Goal: Task Accomplishment & Management: Manage account settings

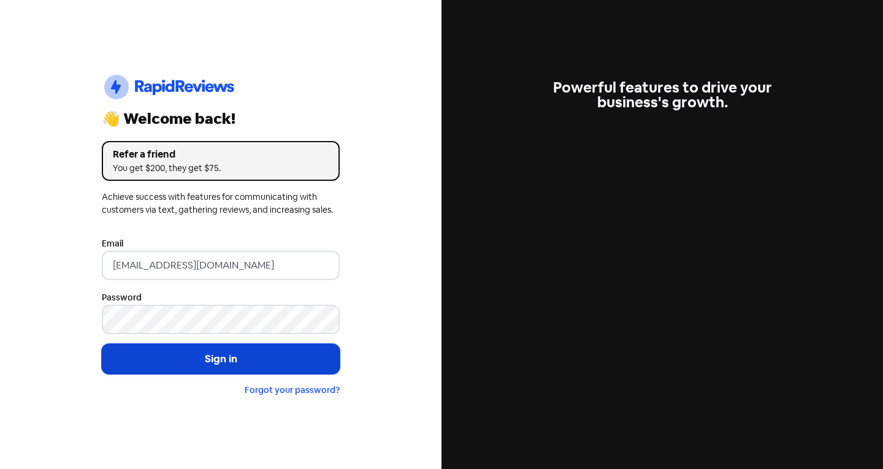
drag, startPoint x: 0, startPoint y: 0, endPoint x: 178, endPoint y: 364, distance: 405.6
click at [178, 364] on button "Sign in" at bounding box center [221, 359] width 238 height 31
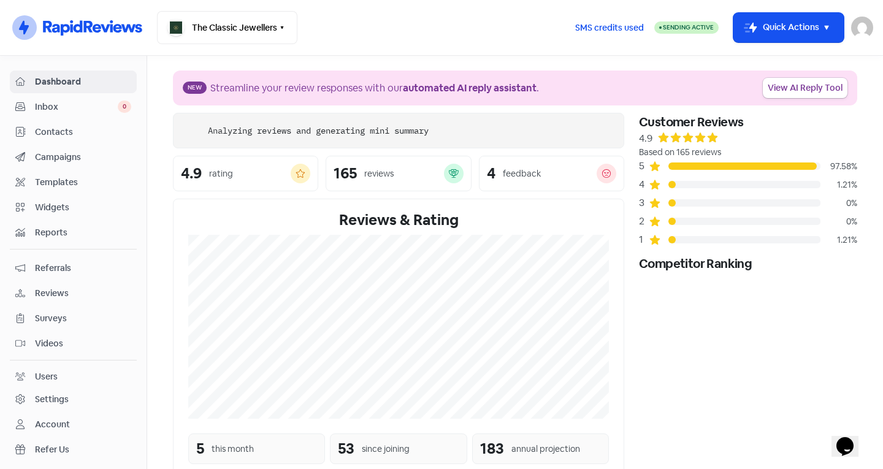
click at [84, 103] on span "Inbox" at bounding box center [76, 107] width 83 height 13
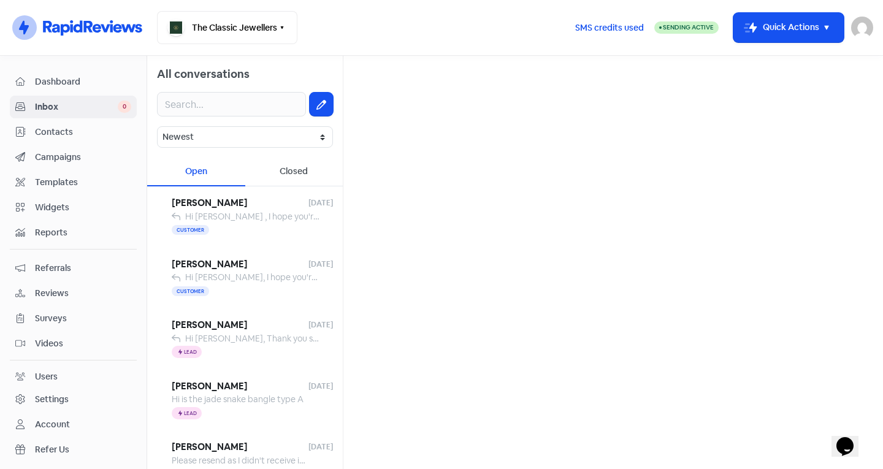
click at [94, 136] on span "Contacts" at bounding box center [83, 132] width 96 height 13
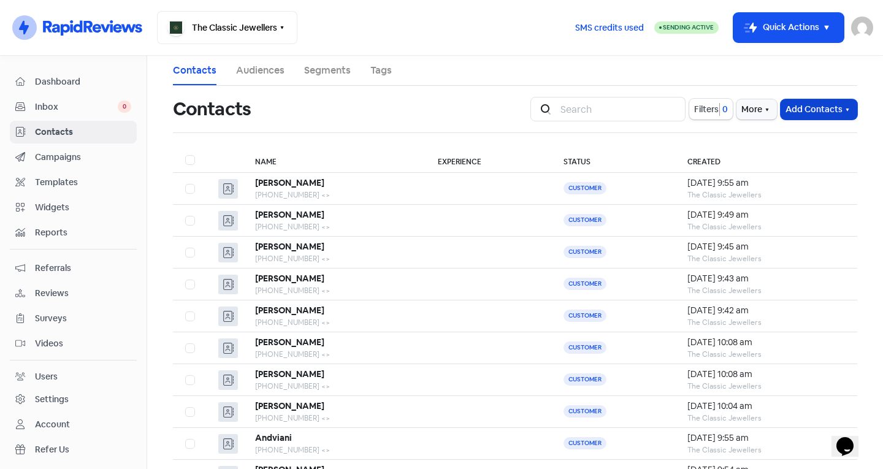
click at [811, 112] on button "Add Contacts" at bounding box center [819, 109] width 77 height 20
click at [760, 139] on button "Add a contact" at bounding box center [785, 136] width 143 height 25
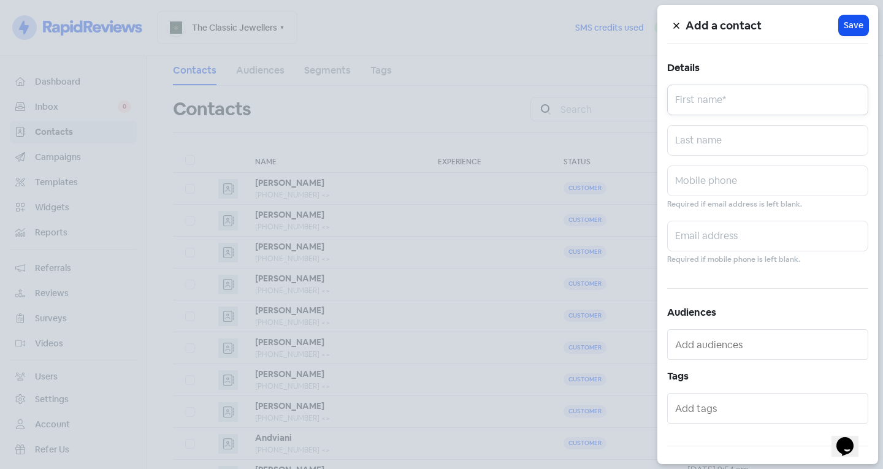
click at [727, 102] on input "text" at bounding box center [767, 100] width 201 height 31
type input "[PERSON_NAME]"
click at [713, 136] on input "text" at bounding box center [767, 140] width 201 height 31
type input "Cree"
click at [713, 188] on input "text" at bounding box center [767, 181] width 201 height 31
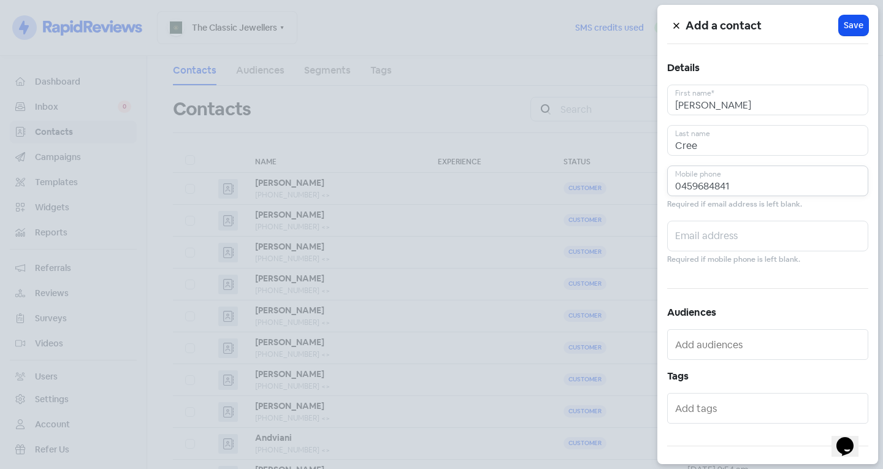
type input "0459684841"
click at [716, 406] on input "text" at bounding box center [769, 409] width 188 height 20
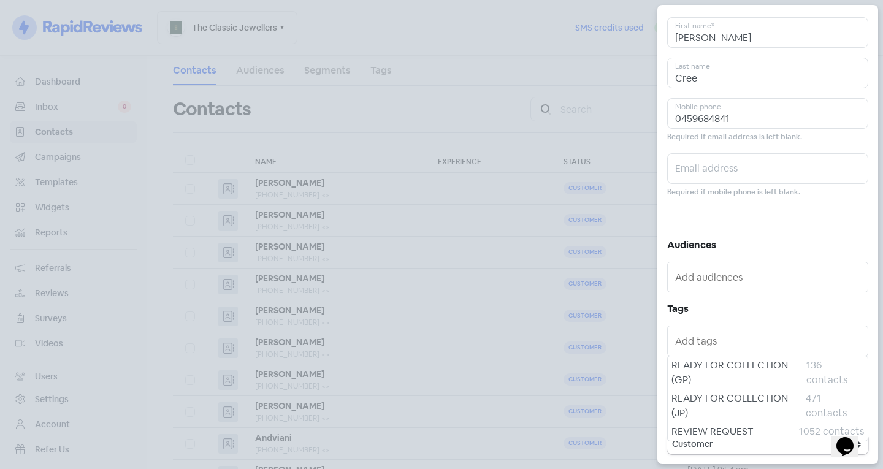
click at [716, 406] on span "READY FOR COLLECTION (JP)" at bounding box center [739, 405] width 134 height 29
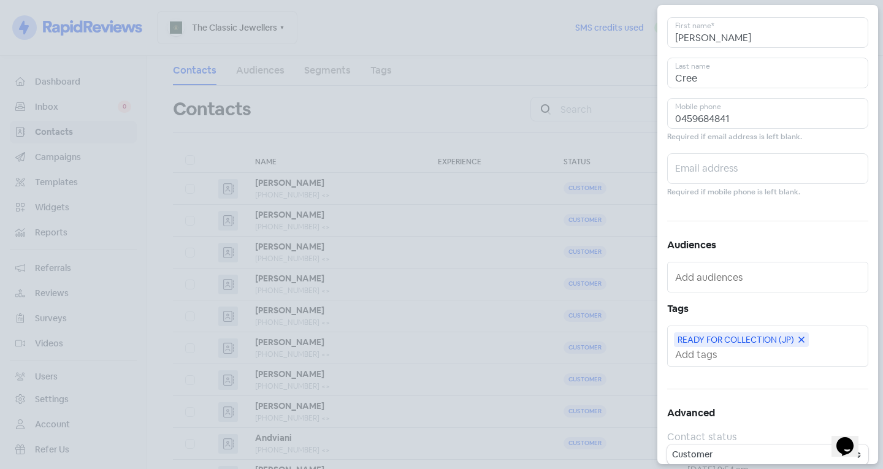
click at [717, 357] on input "text" at bounding box center [769, 354] width 188 height 13
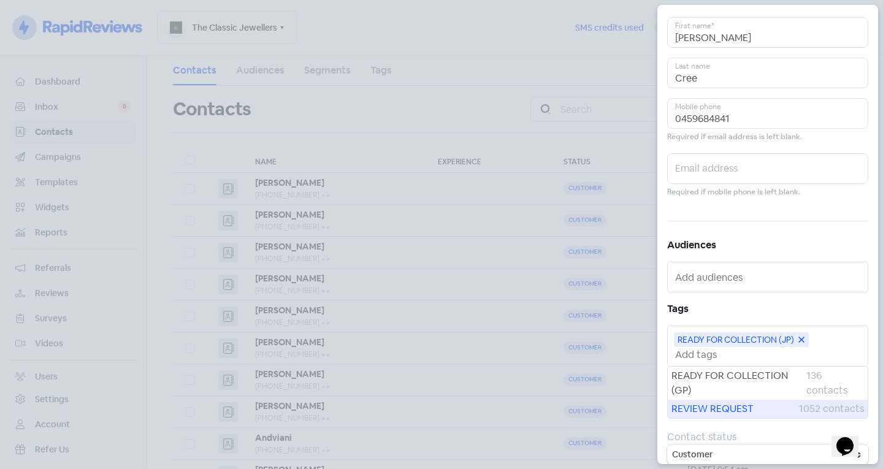
click at [726, 404] on span "REVIEW REQUEST" at bounding box center [736, 409] width 128 height 15
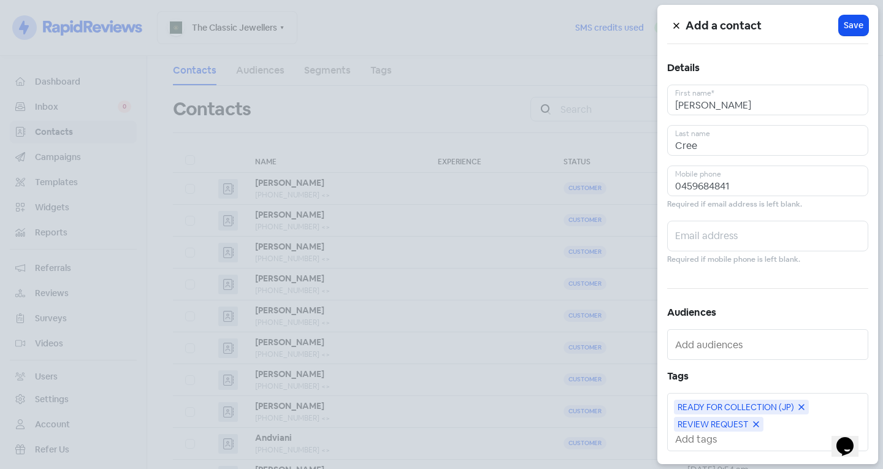
scroll to position [0, 0]
click at [697, 186] on input "0459684841" at bounding box center [767, 181] width 201 height 31
click at [713, 185] on input "0459684841" at bounding box center [767, 181] width 201 height 31
click at [848, 31] on span "Save" at bounding box center [854, 25] width 20 height 13
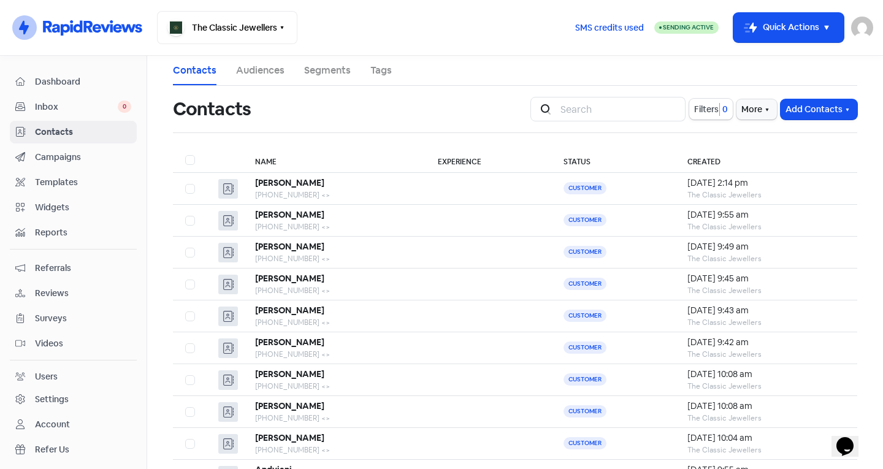
click at [794, 98] on div "Icon For Search Filters 0 More Add Contacts" at bounding box center [693, 109] width 327 height 25
click at [797, 121] on div "Icon For Search Filters 0 More Add Contacts" at bounding box center [694, 109] width 342 height 39
click at [790, 116] on button "Add Contacts" at bounding box center [819, 109] width 77 height 20
click at [799, 136] on button "Add a contact" at bounding box center [785, 136] width 143 height 25
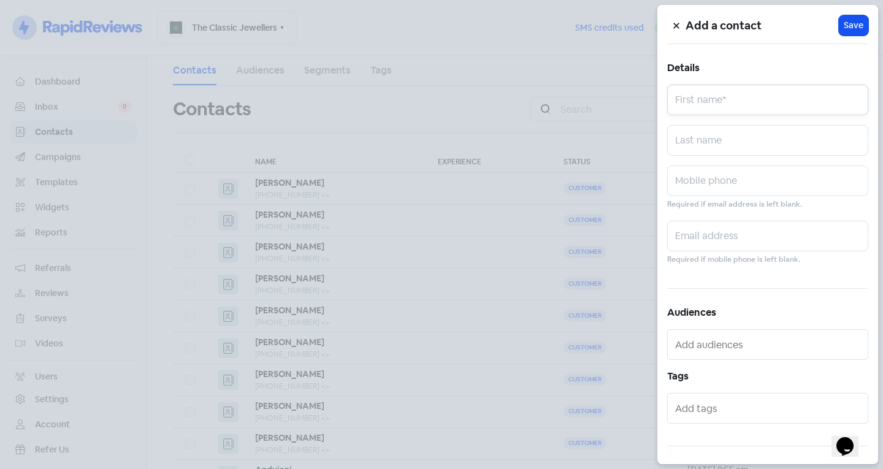
click at [765, 99] on input "text" at bounding box center [767, 100] width 201 height 31
type input "[PERSON_NAME]"
click at [737, 148] on input "text" at bounding box center [767, 140] width 201 height 31
type input "[PERSON_NAME]"
click at [708, 182] on input "text" at bounding box center [767, 181] width 201 height 31
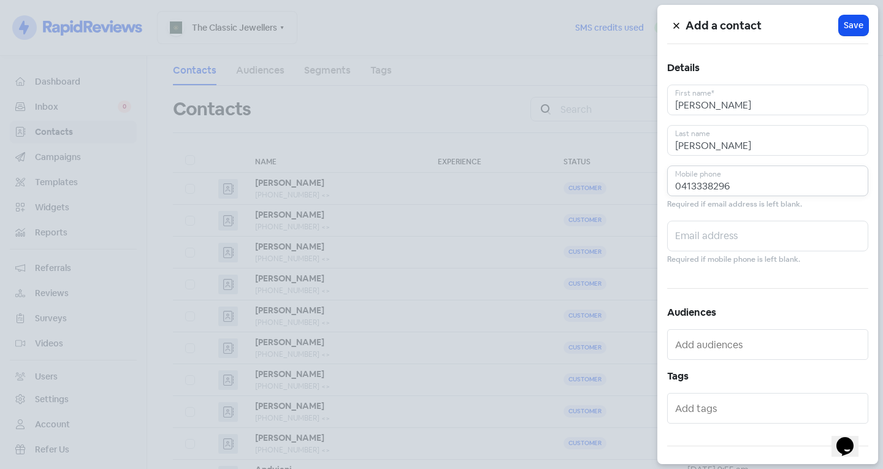
scroll to position [67, 0]
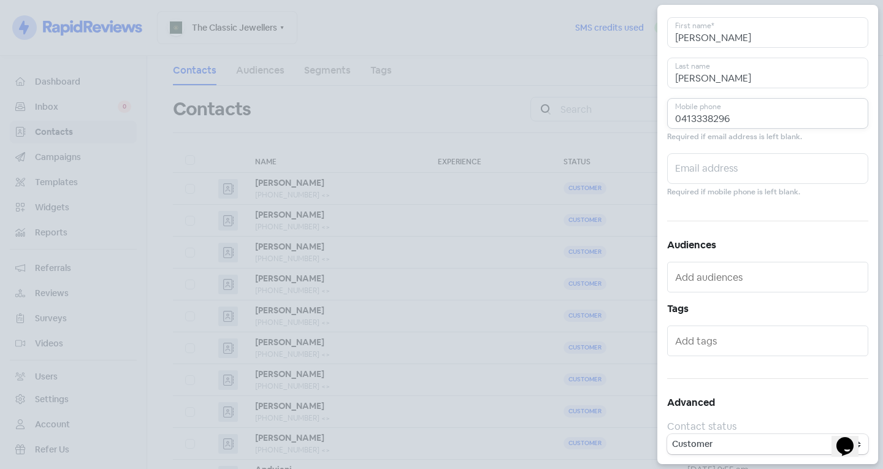
type input "0413338296"
click at [696, 342] on input "text" at bounding box center [769, 341] width 188 height 20
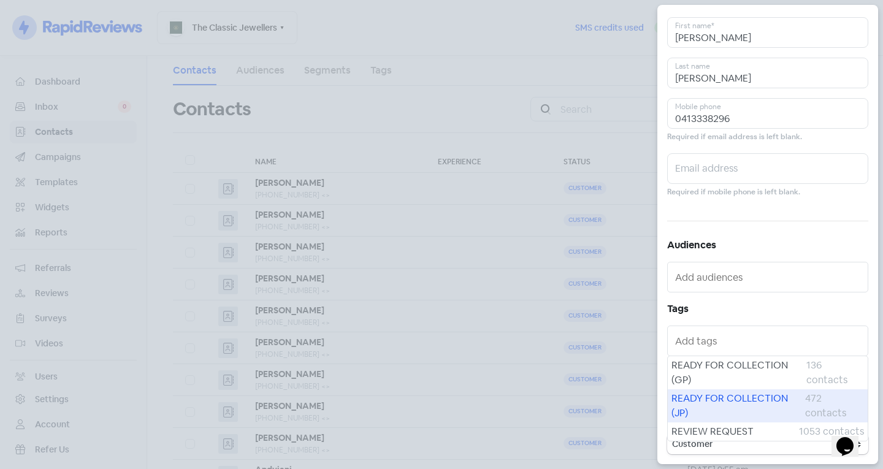
click at [725, 410] on span "READY FOR COLLECTION (JP)" at bounding box center [739, 405] width 134 height 29
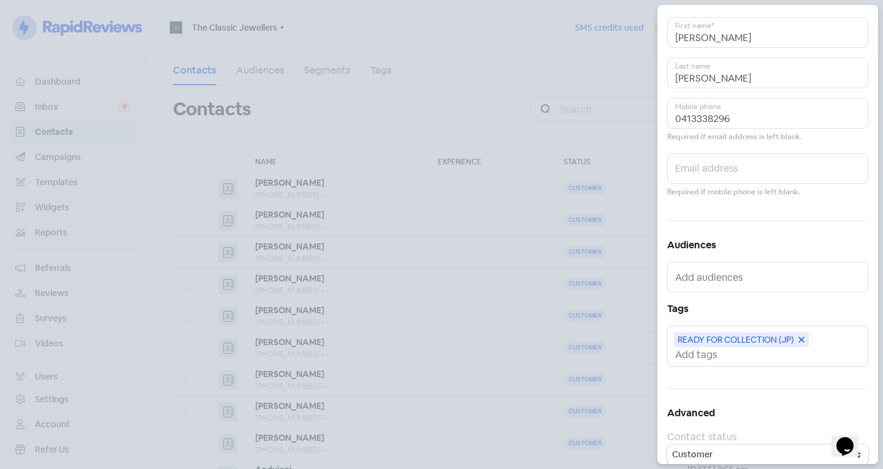
click at [703, 356] on input "text" at bounding box center [769, 354] width 188 height 13
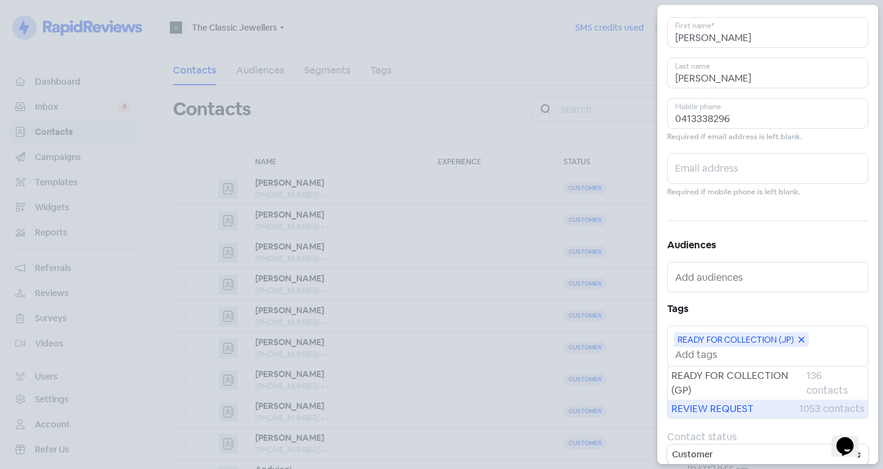
click at [710, 404] on span "REVIEW REQUEST" at bounding box center [736, 409] width 128 height 15
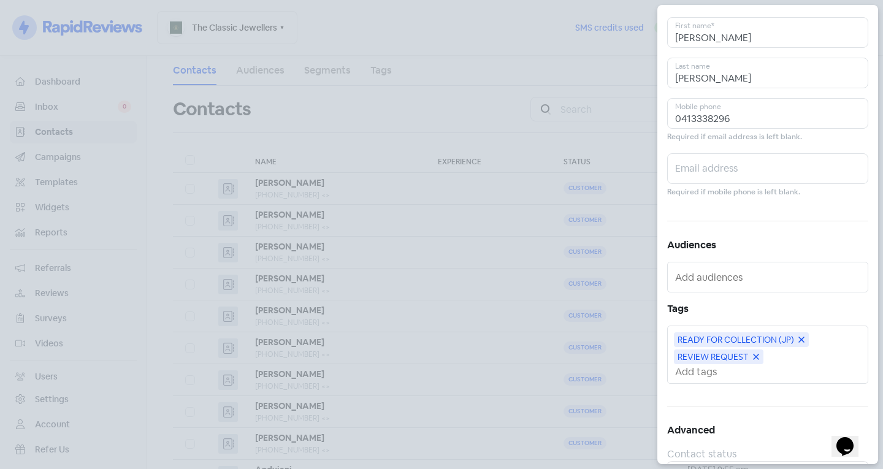
scroll to position [0, 0]
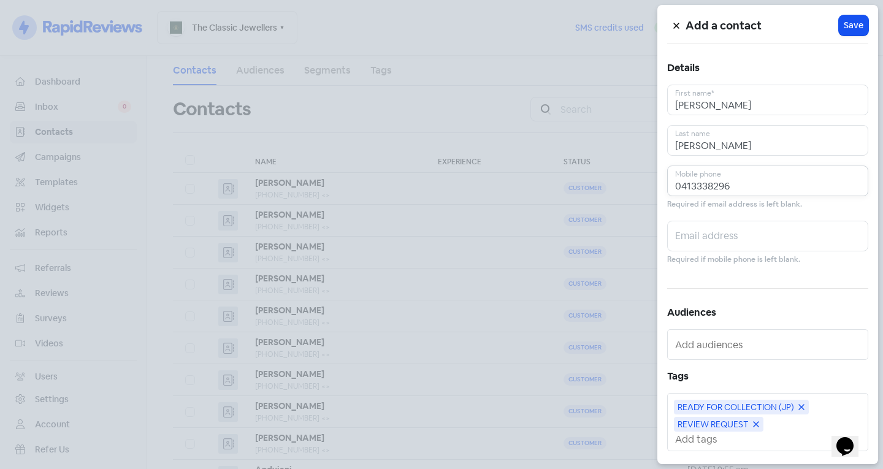
click at [698, 185] on input "0413338296" at bounding box center [767, 181] width 201 height 31
click at [705, 188] on input "0413338296" at bounding box center [767, 181] width 201 height 31
click at [700, 184] on input "0413338296" at bounding box center [767, 181] width 201 height 31
click at [854, 34] on button "Icon For Loading Save" at bounding box center [853, 25] width 29 height 20
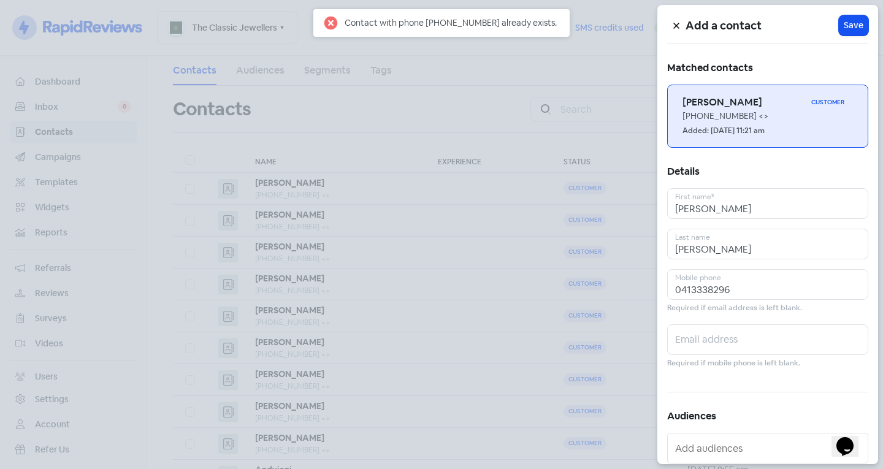
click at [776, 114] on div "[PHONE_NUMBER] <>" at bounding box center [768, 116] width 170 height 13
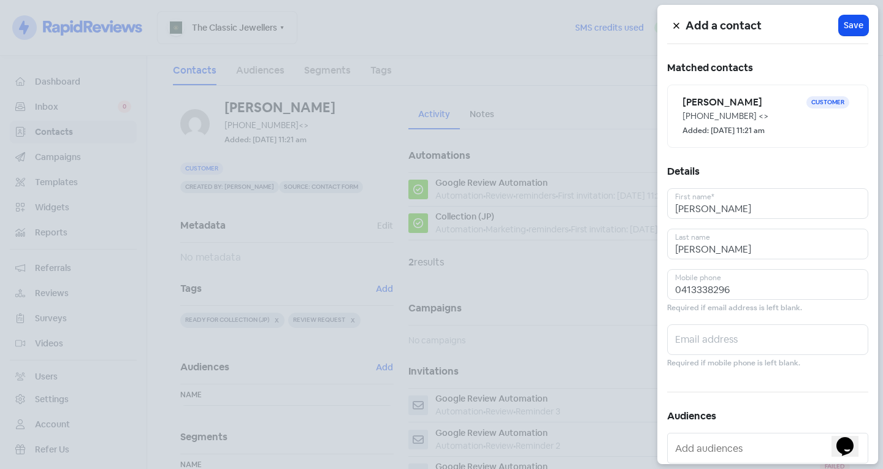
click at [675, 25] on icon at bounding box center [676, 26] width 6 height 6
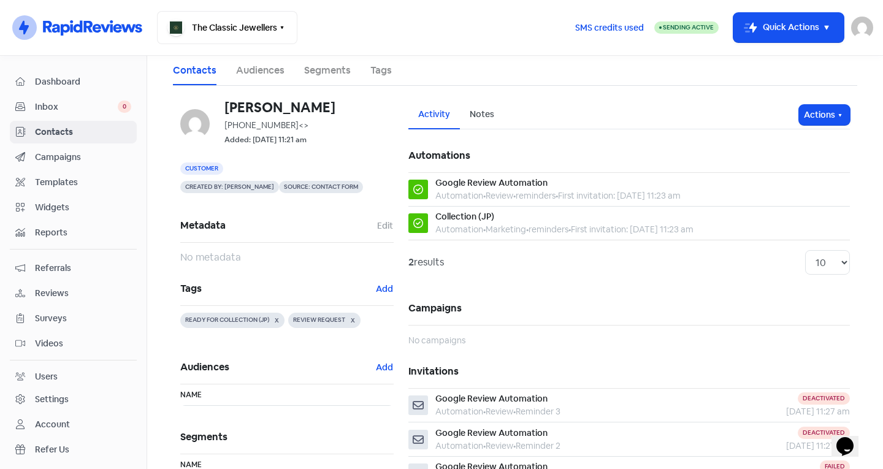
click at [390, 289] on div "[PERSON_NAME] [PHONE_NUMBER] <> Added: [DATE] 11:21 am Customer Created by: [PE…" at bounding box center [287, 359] width 228 height 517
click at [383, 289] on button "Add" at bounding box center [384, 289] width 18 height 14
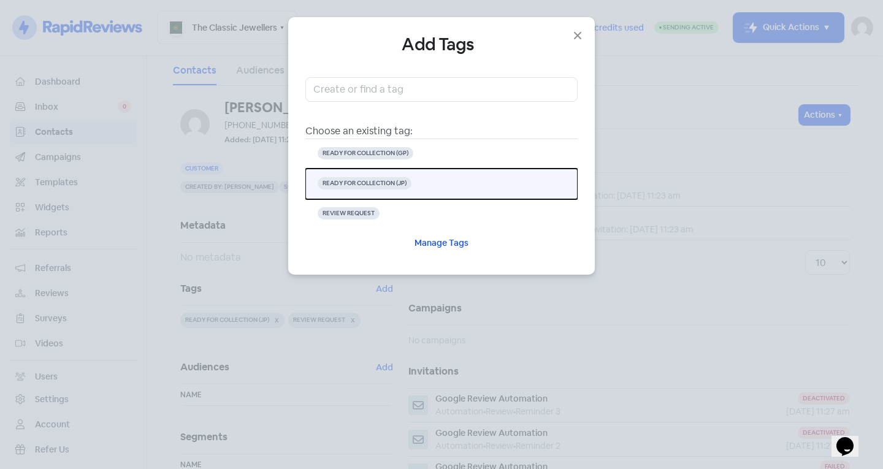
click at [424, 192] on button "READY FOR COLLECTION (JP)" at bounding box center [441, 184] width 272 height 31
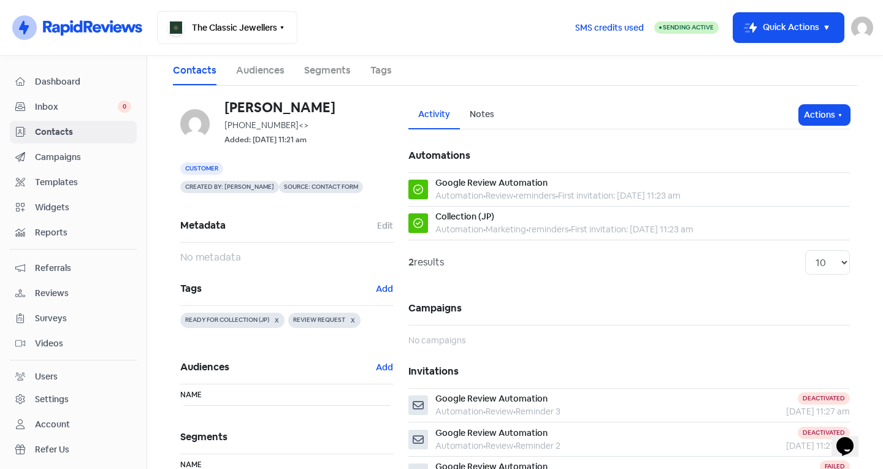
click at [95, 132] on span "Contacts" at bounding box center [83, 132] width 96 height 13
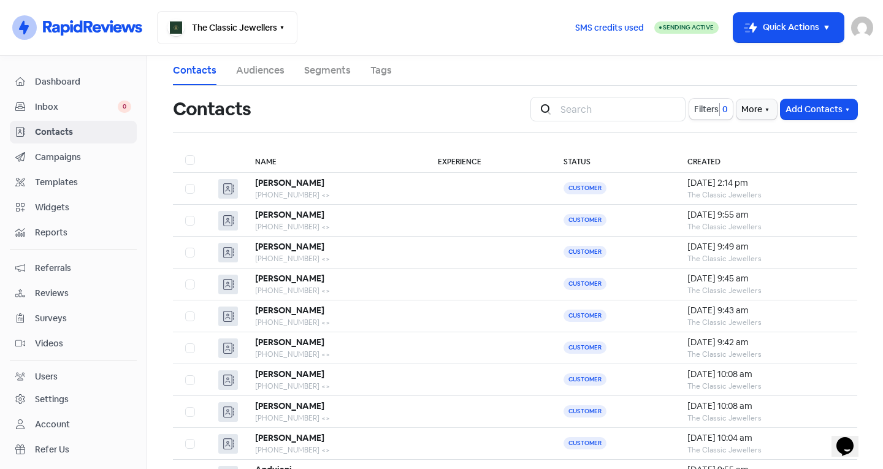
drag, startPoint x: 479, startPoint y: 105, endPoint x: 376, endPoint y: 109, distance: 103.1
click at [376, 109] on div "Contacts" at bounding box center [344, 109] width 343 height 39
click at [809, 107] on button "Add Contacts" at bounding box center [819, 109] width 77 height 20
click at [745, 130] on button "Add a contact" at bounding box center [785, 136] width 143 height 25
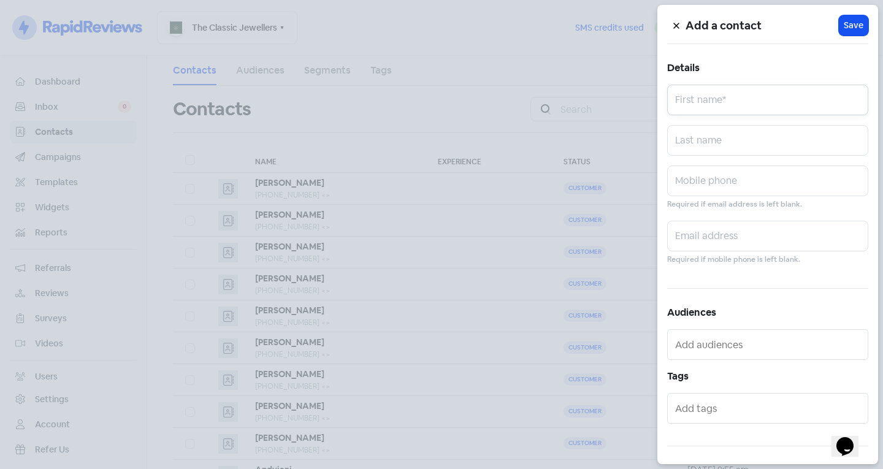
click at [727, 93] on input "text" at bounding box center [767, 100] width 201 height 31
type input "[PERSON_NAME]"
click at [702, 137] on input "text" at bounding box center [767, 140] width 201 height 31
type input "Lieu"
click at [718, 414] on input "text" at bounding box center [769, 409] width 188 height 20
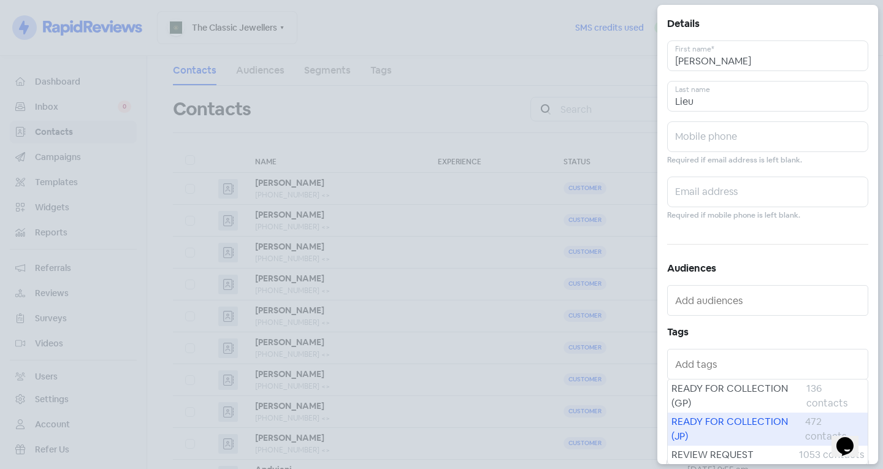
scroll to position [61, 0]
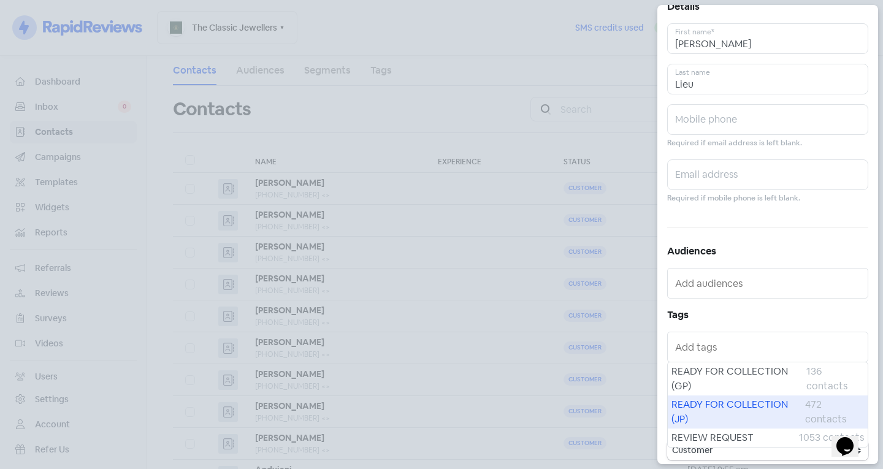
click at [721, 403] on span "READY FOR COLLECTION (JP)" at bounding box center [739, 411] width 134 height 29
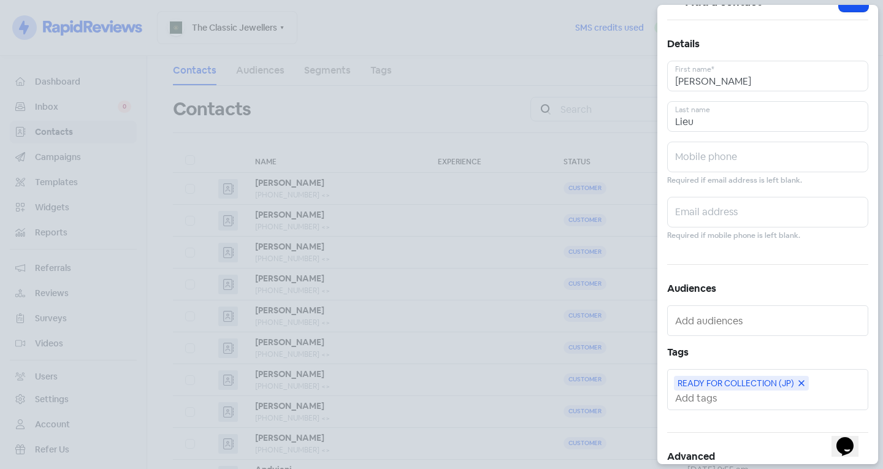
scroll to position [0, 0]
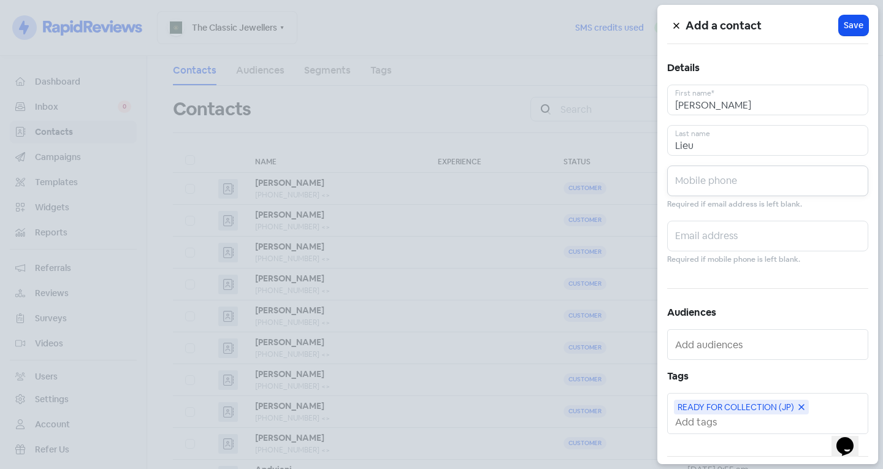
click at [718, 180] on input "text" at bounding box center [767, 181] width 201 height 31
type input "0423604911"
click at [844, 27] on span "Save" at bounding box center [854, 25] width 20 height 13
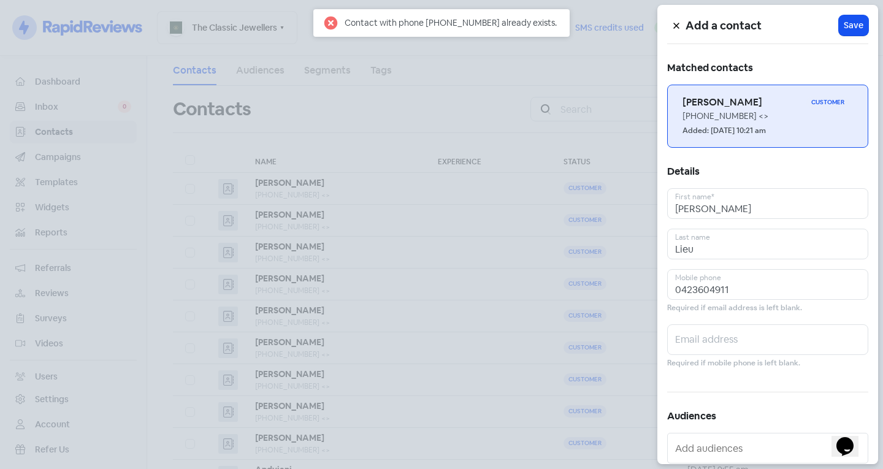
click at [760, 126] on small "Added: [DATE] 10:21 am" at bounding box center [724, 131] width 83 height 12
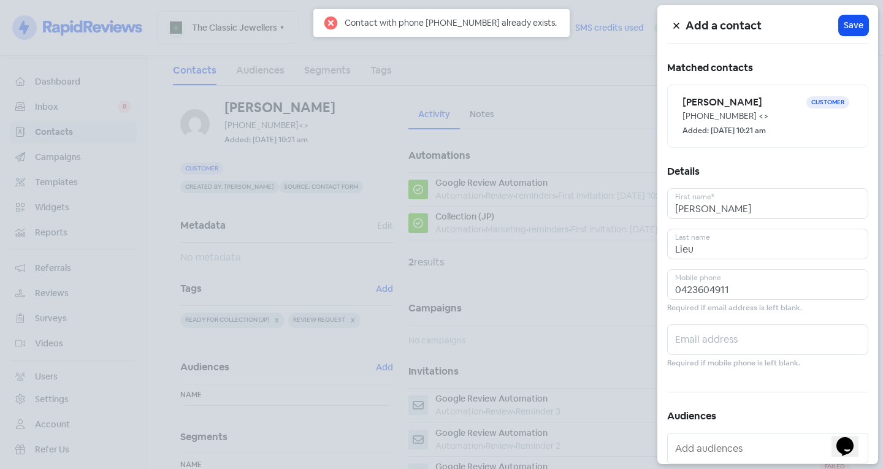
click at [321, 272] on div at bounding box center [441, 234] width 883 height 469
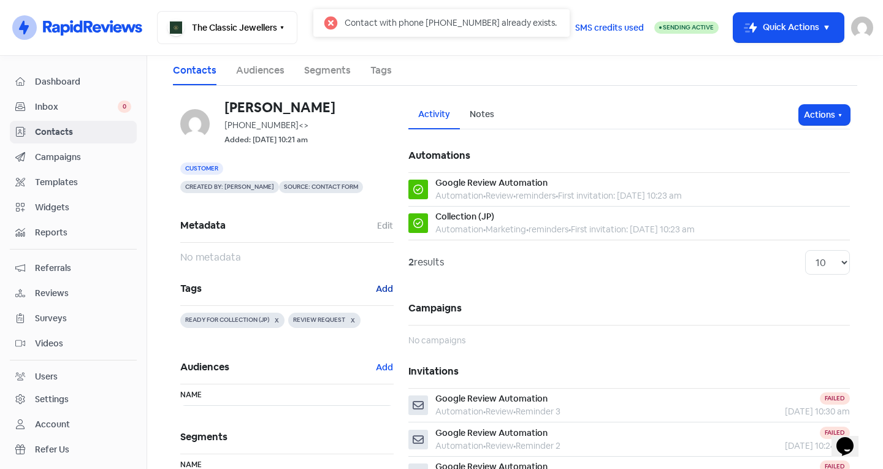
click at [378, 289] on button "Add" at bounding box center [384, 289] width 18 height 14
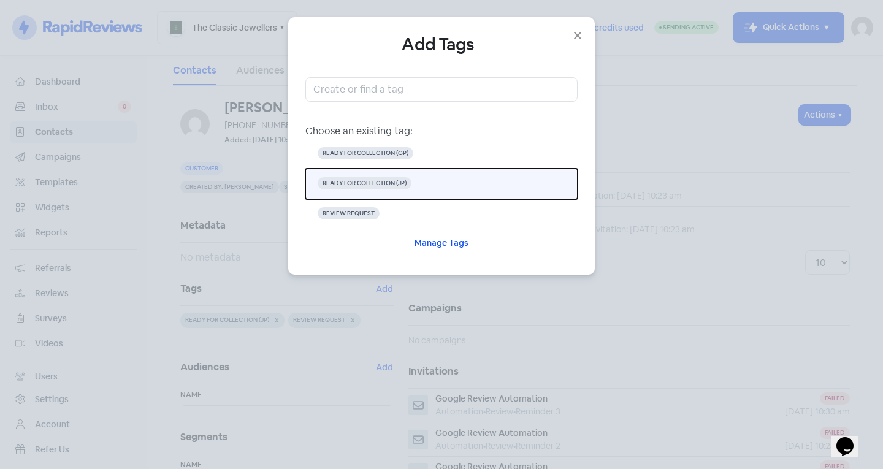
click at [492, 180] on button "READY FOR COLLECTION (JP)" at bounding box center [441, 184] width 272 height 31
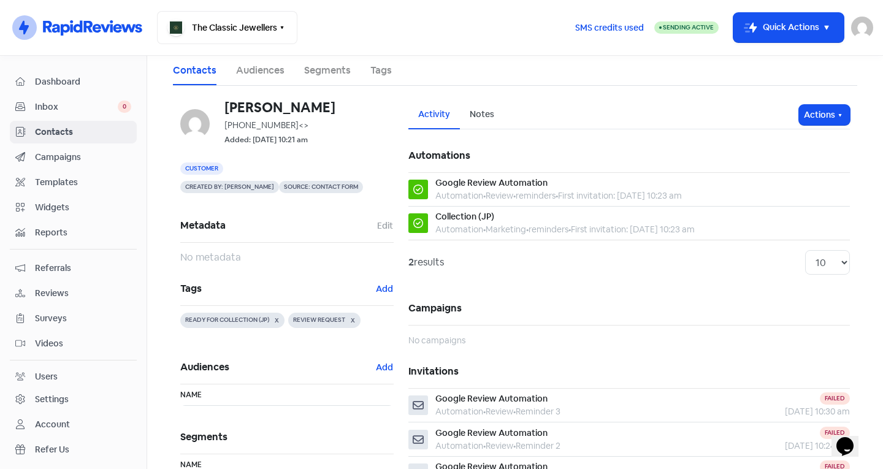
click at [76, 128] on span "Contacts" at bounding box center [83, 132] width 96 height 13
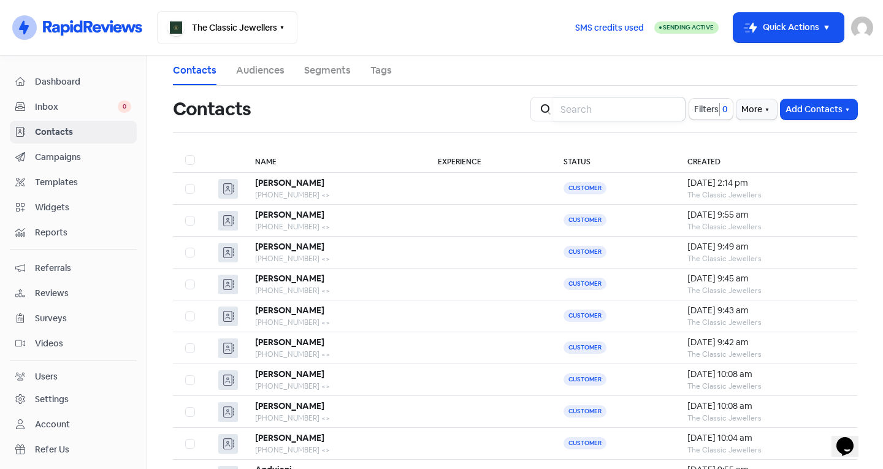
click at [643, 105] on input "search" at bounding box center [619, 109] width 132 height 25
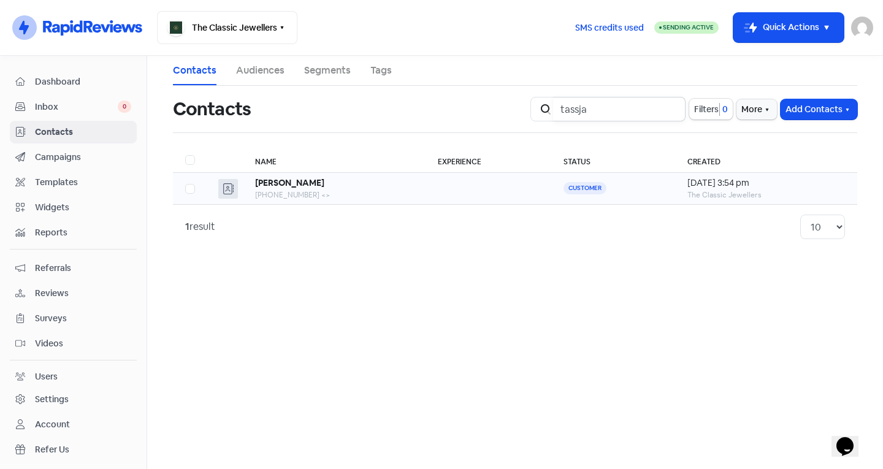
type input "tassja"
click at [340, 192] on div "[PHONE_NUMBER] <>" at bounding box center [334, 194] width 158 height 11
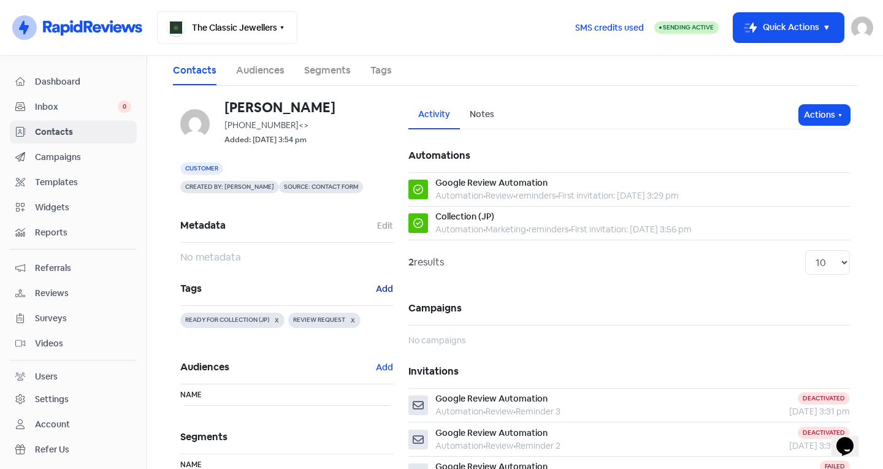
click at [377, 289] on button "Add" at bounding box center [384, 289] width 18 height 14
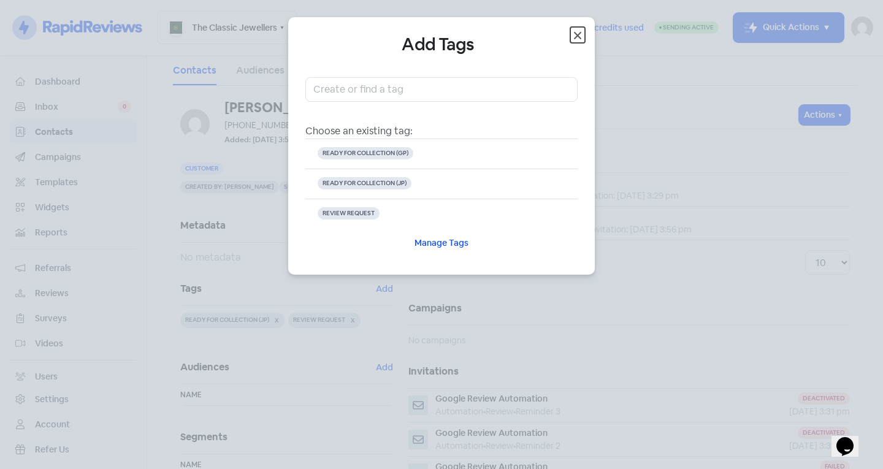
click at [575, 40] on icon "button" at bounding box center [577, 35] width 15 height 15
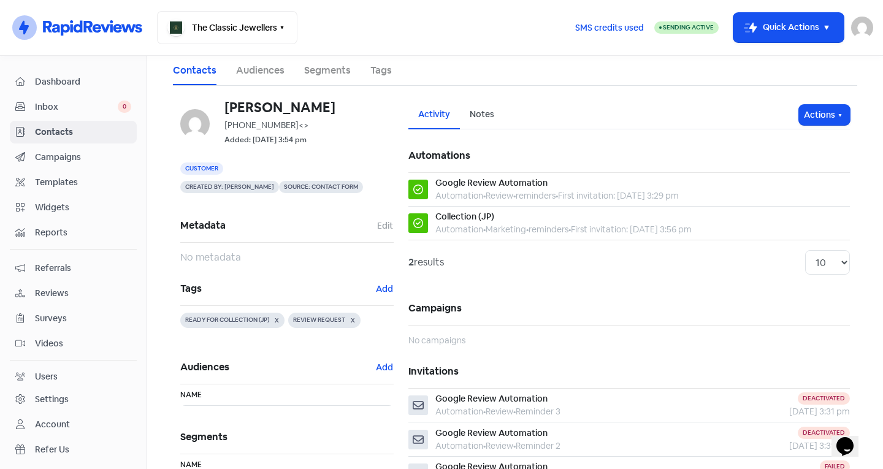
click at [48, 101] on span "Inbox" at bounding box center [76, 107] width 83 height 13
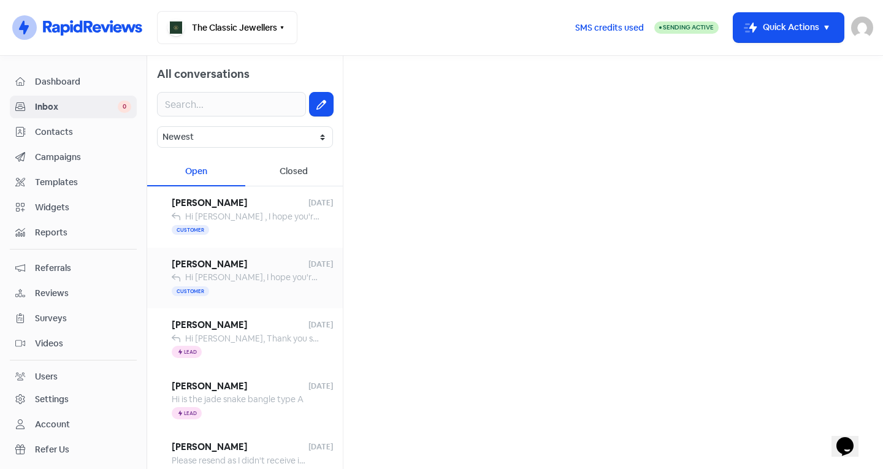
click at [256, 268] on span "[PERSON_NAME]" at bounding box center [240, 265] width 137 height 14
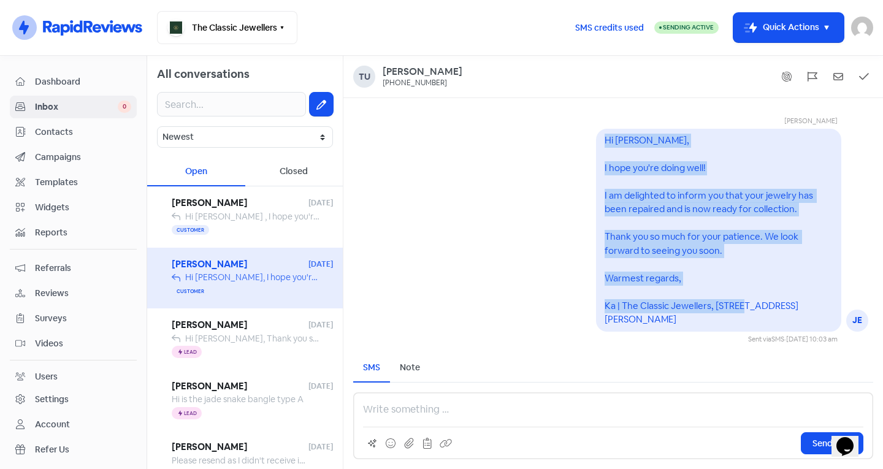
drag, startPoint x: 606, startPoint y: 158, endPoint x: 794, endPoint y: 318, distance: 247.0
click at [794, 320] on div "Hi [PERSON_NAME], I hope you're doing well! I am delighted to inform you that y…" at bounding box center [719, 230] width 228 height 193
copy pre "Hi [PERSON_NAME], I hope you're doing well! I am delighted to inform you that y…"
click at [440, 242] on div "[PERSON_NAME] JE Hi [PERSON_NAME], I hope you're doing well! I am delighted to …" at bounding box center [613, 220] width 540 height 248
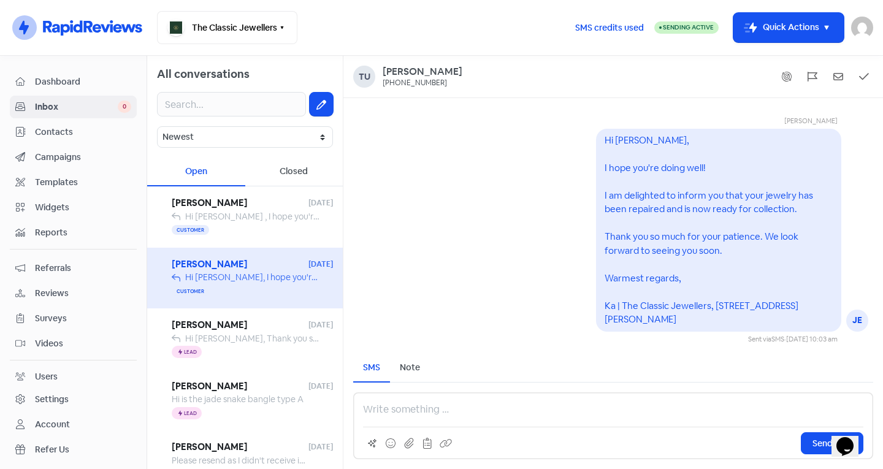
click at [59, 121] on link "Contacts" at bounding box center [73, 132] width 127 height 23
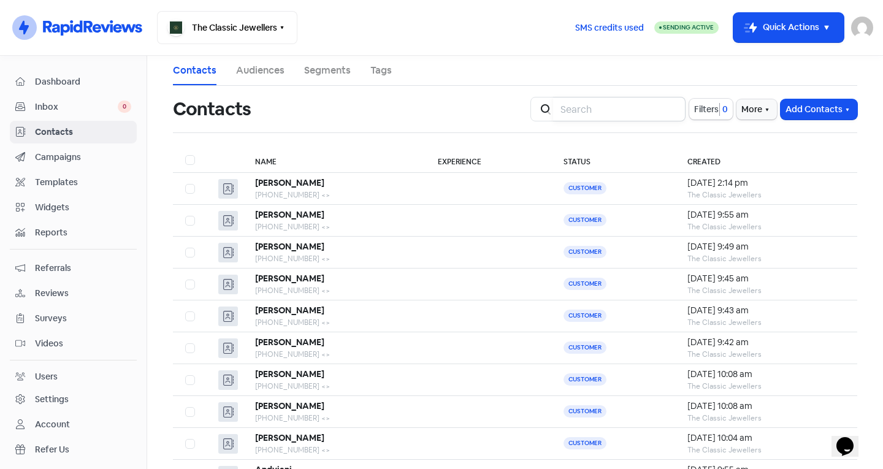
click at [608, 119] on input "search" at bounding box center [619, 109] width 132 height 25
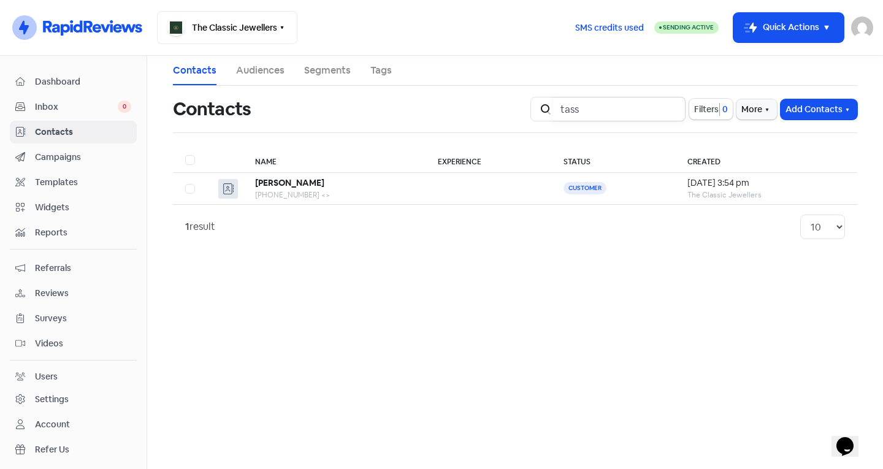
type input "tass"
click at [88, 99] on link "Inbox 0" at bounding box center [73, 107] width 127 height 23
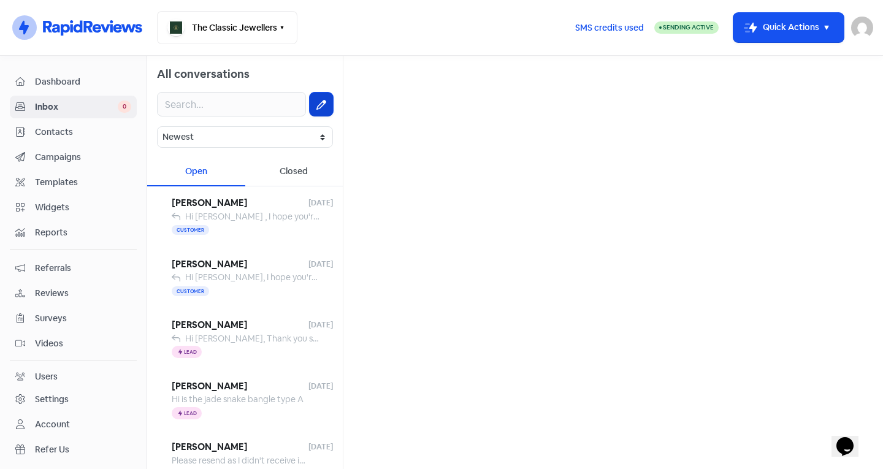
click at [316, 105] on icon at bounding box center [321, 105] width 10 height 10
click at [459, 86] on input "text" at bounding box center [613, 78] width 520 height 25
type input "tass"
click at [511, 109] on div "[PERSON_NAME] [PHONE_NUMBER] -" at bounding box center [613, 125] width 520 height 50
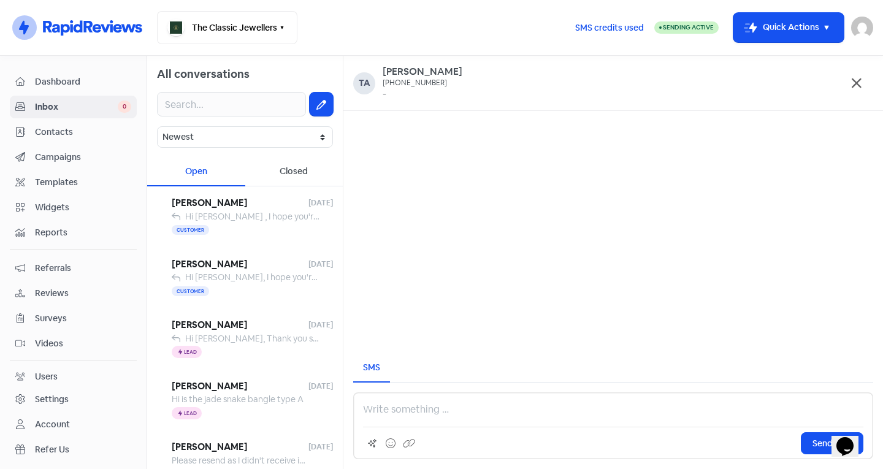
click at [416, 424] on div "Send SMS" at bounding box center [613, 425] width 520 height 67
click at [418, 414] on p at bounding box center [613, 409] width 500 height 15
paste div
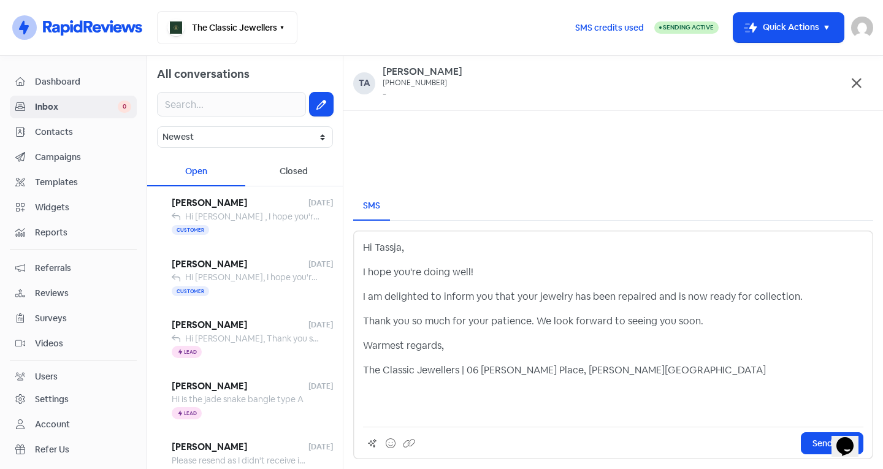
click at [417, 413] on p at bounding box center [613, 402] width 500 height 29
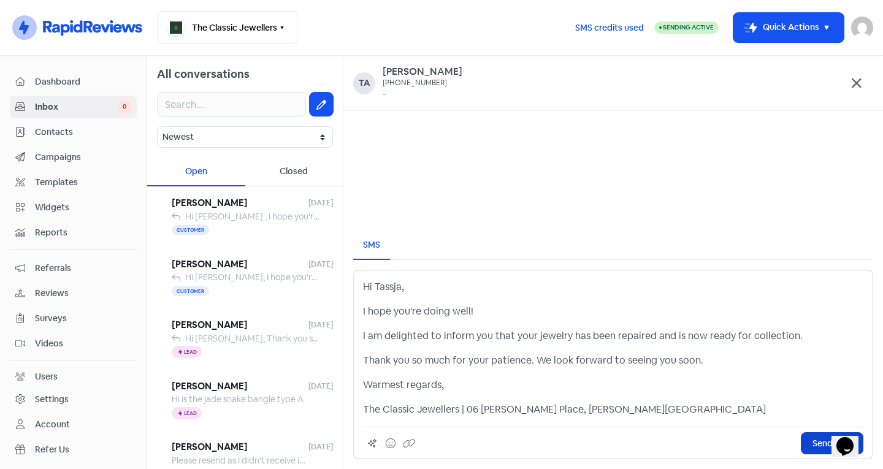
click at [814, 443] on span "Send SMS" at bounding box center [832, 443] width 39 height 13
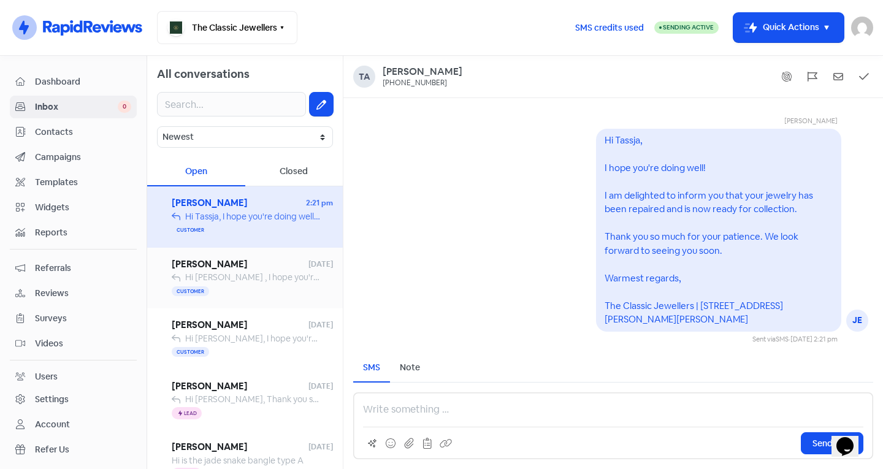
click at [240, 270] on span "[PERSON_NAME]" at bounding box center [240, 265] width 137 height 14
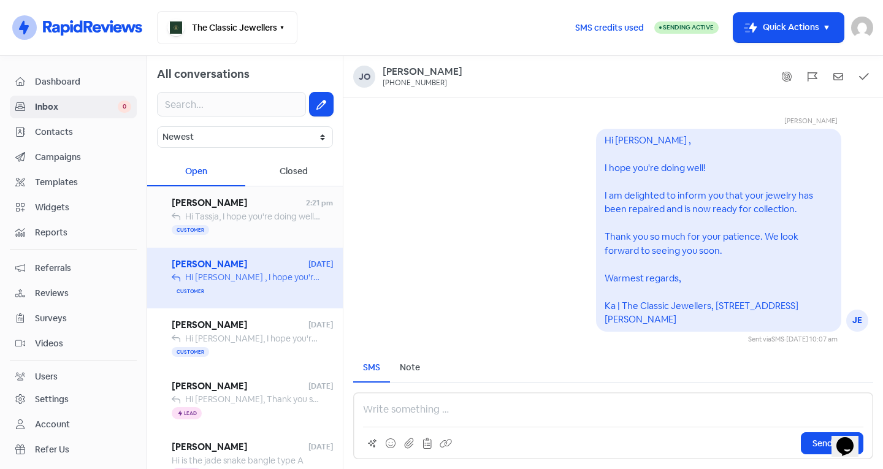
click at [271, 216] on span "Hi Tassja, I hope you're doing well! I am delighted to inform you that your jew…" at bounding box center [772, 216] width 1174 height 11
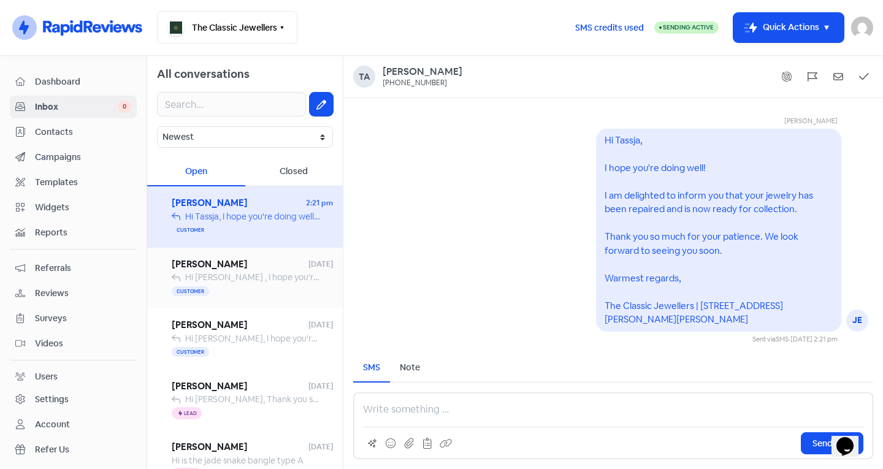
click at [297, 254] on div "[PERSON_NAME] [DATE] Hi [PERSON_NAME] , I hope you're doing well! I am delighte…" at bounding box center [245, 278] width 196 height 61
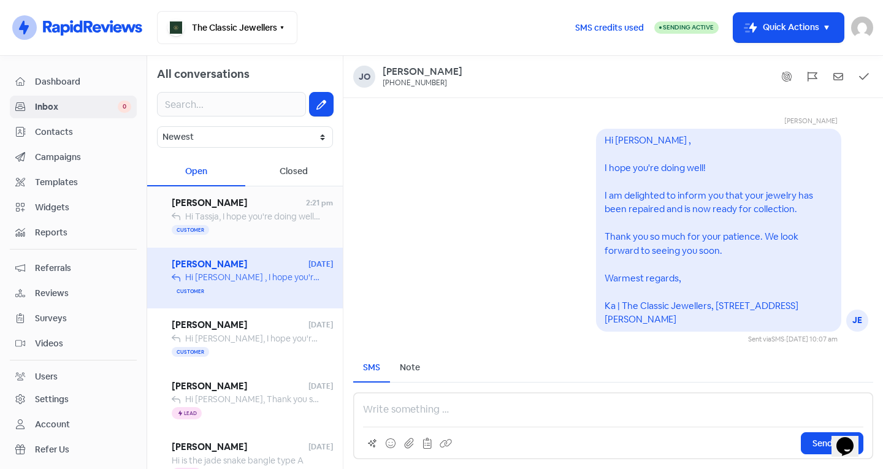
click at [266, 207] on span "[PERSON_NAME]" at bounding box center [239, 203] width 134 height 14
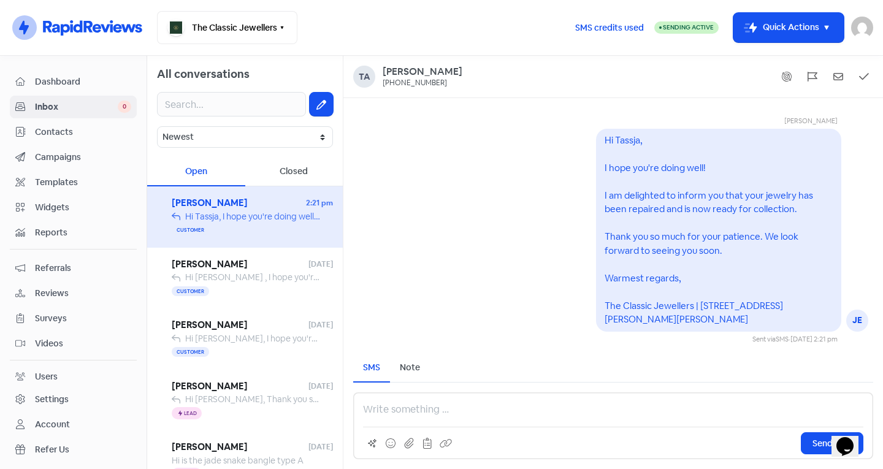
click at [63, 131] on span "Contacts" at bounding box center [83, 132] width 96 height 13
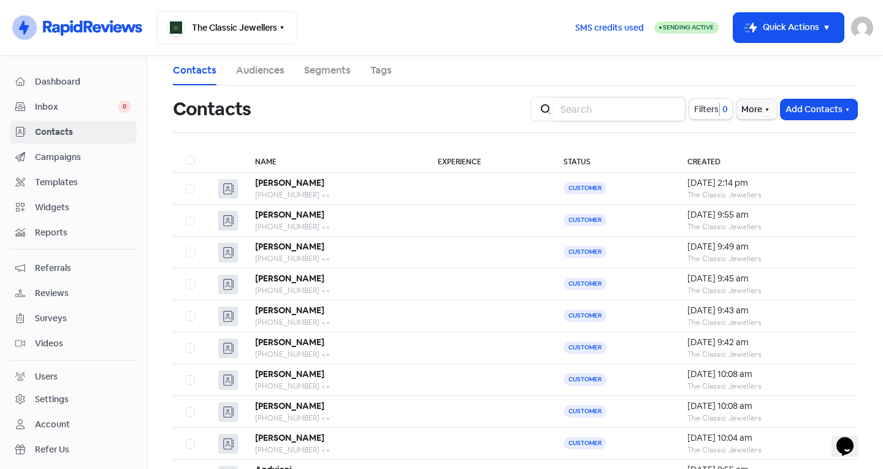
click at [615, 101] on input "search" at bounding box center [619, 109] width 132 height 25
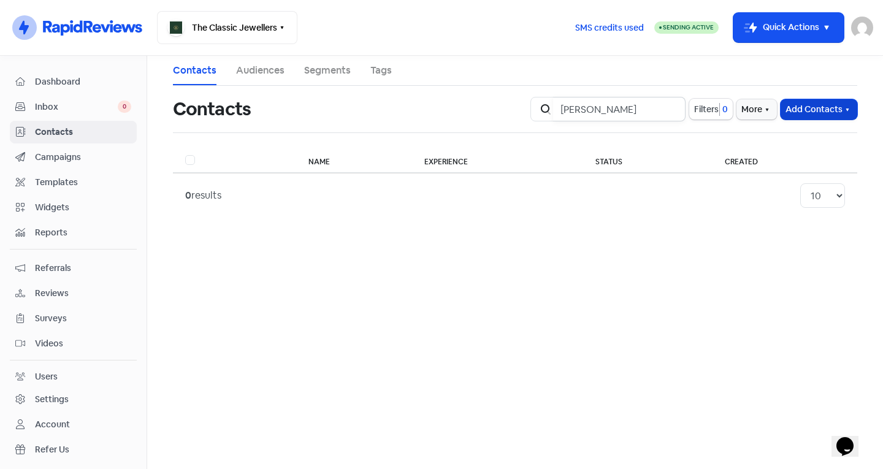
type input "[PERSON_NAME]"
click at [796, 110] on button "Add Contacts" at bounding box center [819, 109] width 77 height 20
click at [782, 134] on button "Add a contact" at bounding box center [785, 136] width 143 height 25
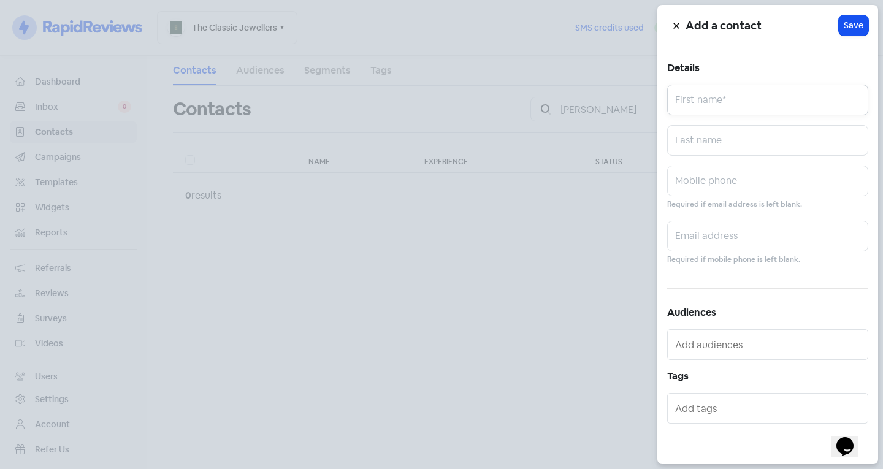
click at [754, 104] on input "text" at bounding box center [767, 100] width 201 height 31
type input "[PERSON_NAME]"
click at [766, 134] on input "text" at bounding box center [767, 140] width 201 height 31
type input "Tsoleridid"
click at [705, 189] on input "text" at bounding box center [767, 181] width 201 height 31
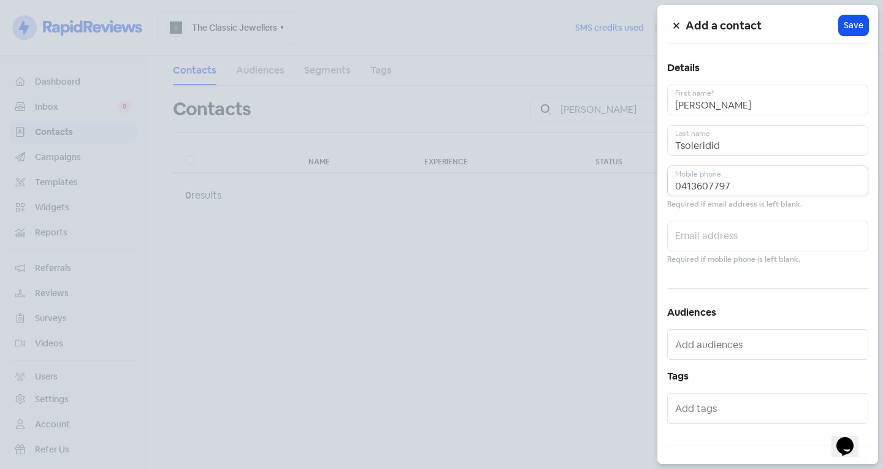
type input "0413607797"
click at [692, 394] on div at bounding box center [767, 408] width 201 height 31
click at [702, 399] on input "text" at bounding box center [769, 409] width 188 height 20
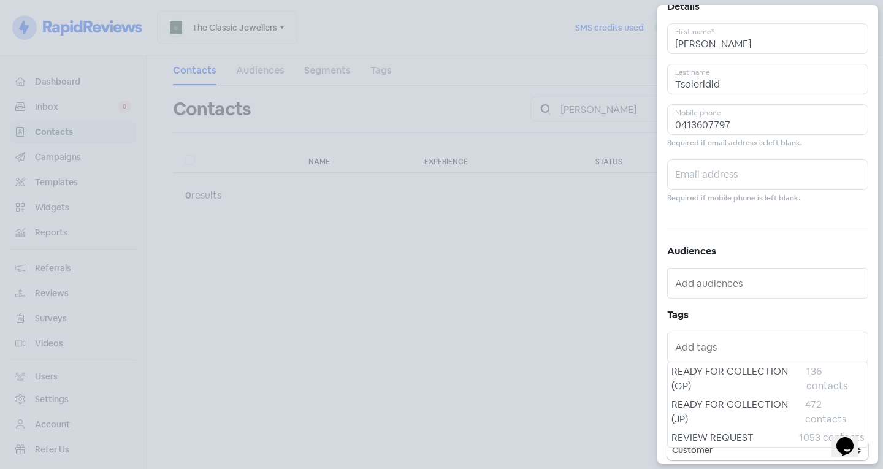
click at [723, 416] on span "READY FOR COLLECTION (JP)" at bounding box center [739, 411] width 134 height 29
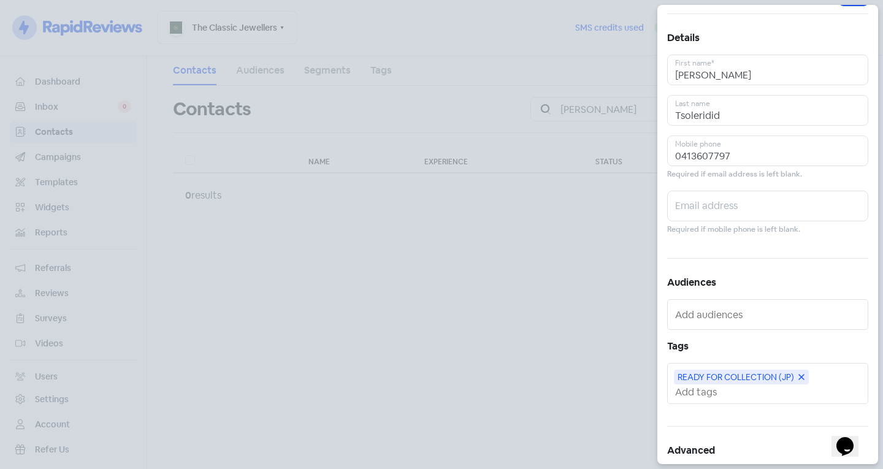
scroll to position [0, 0]
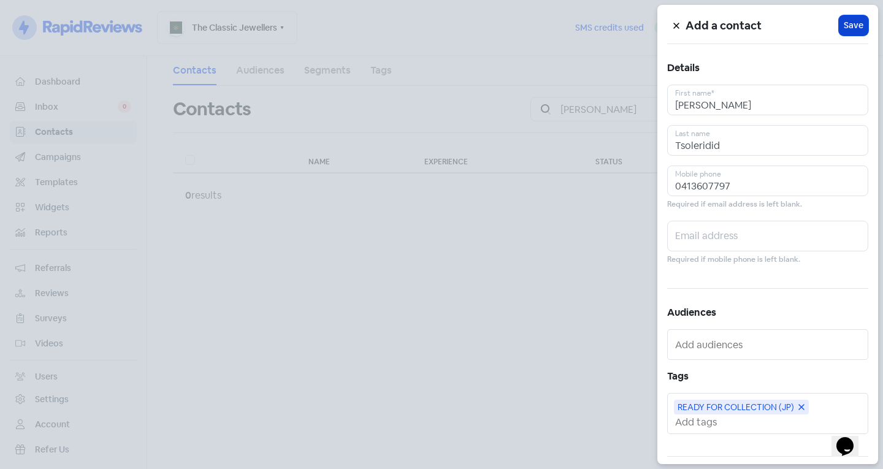
click at [847, 17] on button "Icon For Loading Save" at bounding box center [853, 25] width 29 height 20
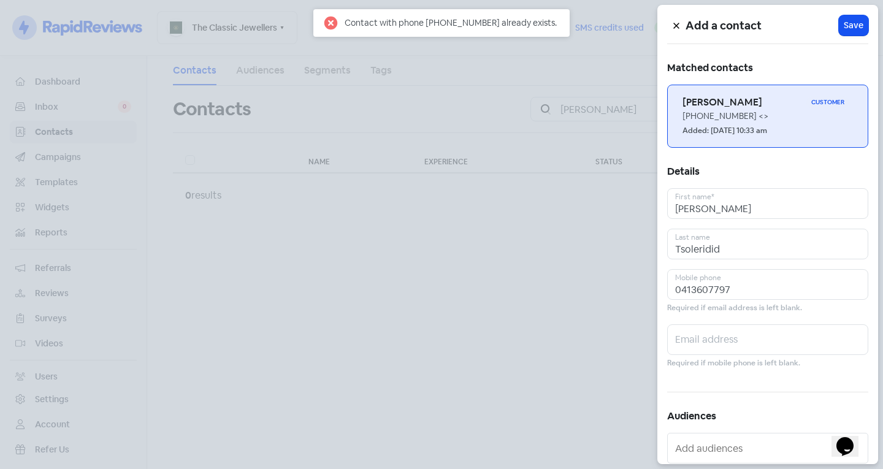
click at [719, 118] on div "[PHONE_NUMBER] <>" at bounding box center [768, 116] width 170 height 13
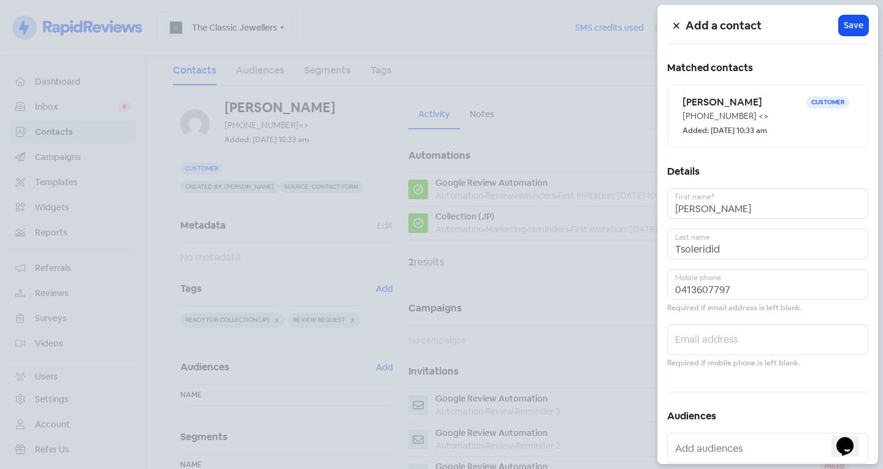
click at [544, 303] on div at bounding box center [441, 234] width 883 height 469
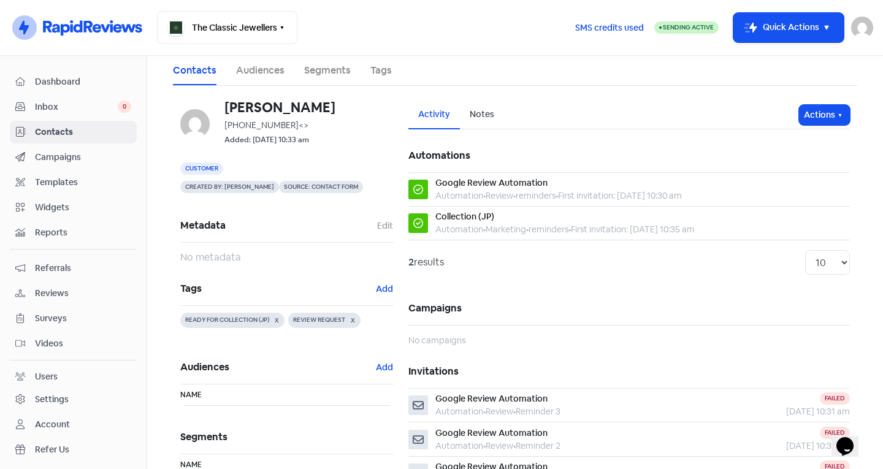
click at [102, 110] on span "Inbox" at bounding box center [76, 107] width 83 height 13
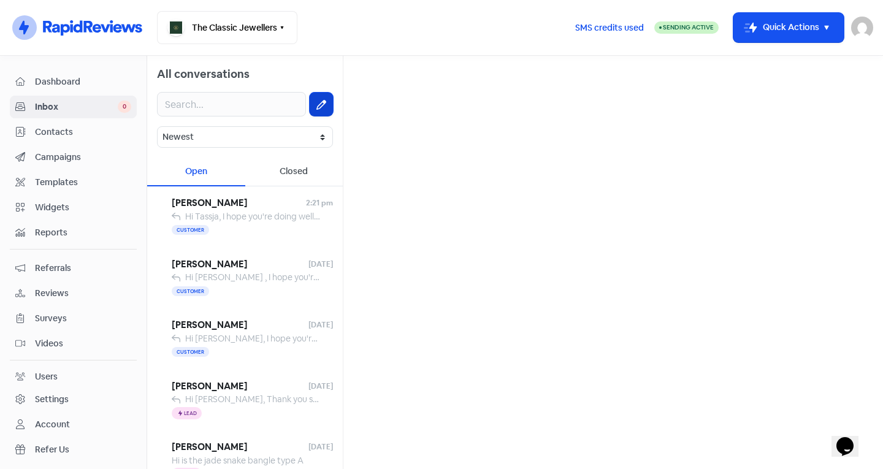
click at [320, 98] on button at bounding box center [321, 104] width 23 height 23
click at [446, 77] on input "text" at bounding box center [613, 78] width 520 height 25
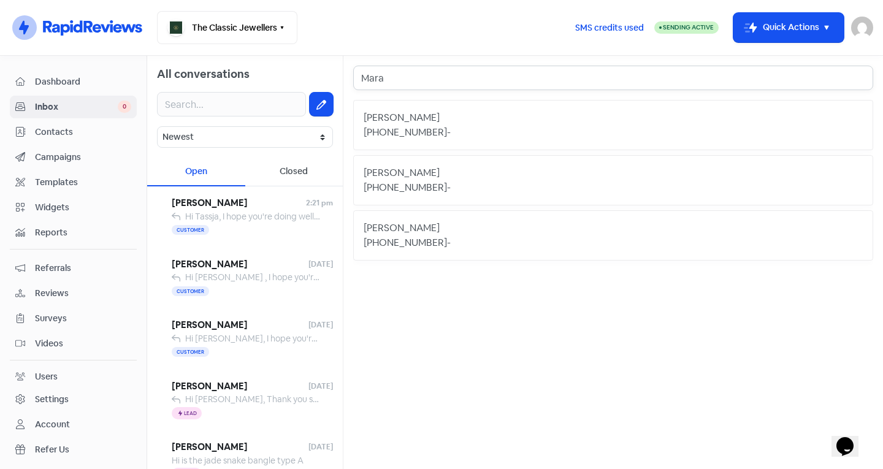
type input "Mara"
click at [491, 114] on div "[PERSON_NAME]" at bounding box center [613, 117] width 499 height 15
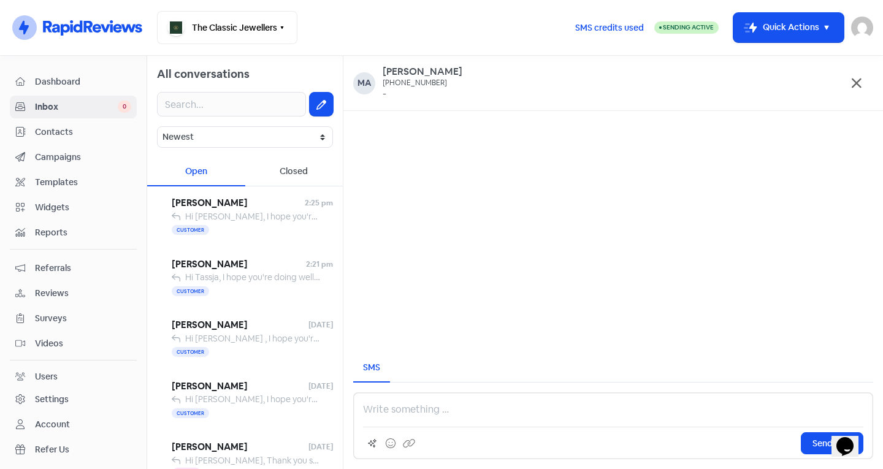
click at [61, 128] on span "Contacts" at bounding box center [83, 132] width 96 height 13
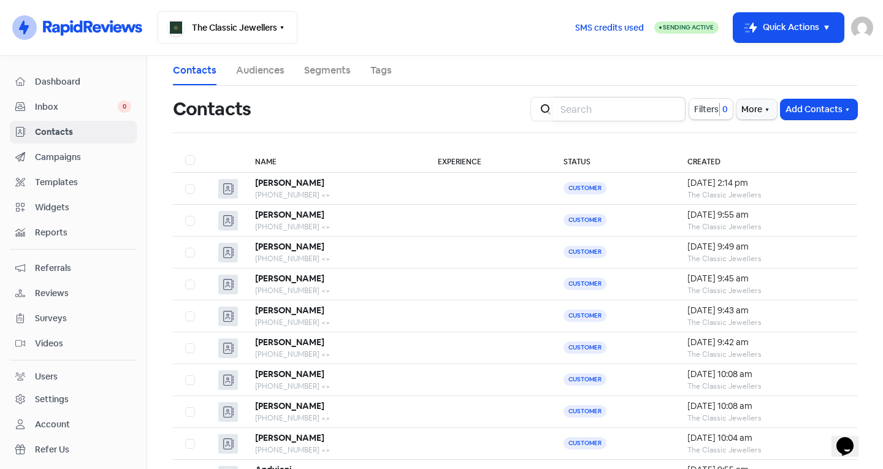
click at [634, 108] on input "search" at bounding box center [619, 109] width 132 height 25
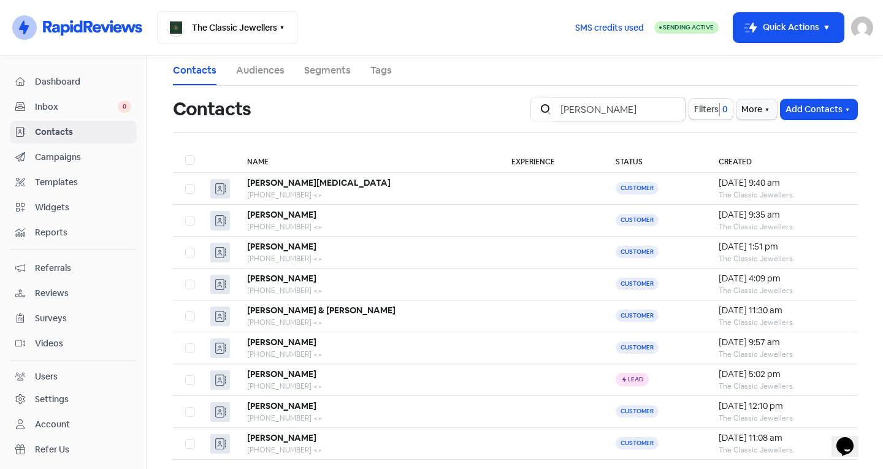
type input "[PERSON_NAME]"
click at [98, 113] on span "Inbox" at bounding box center [76, 107] width 83 height 13
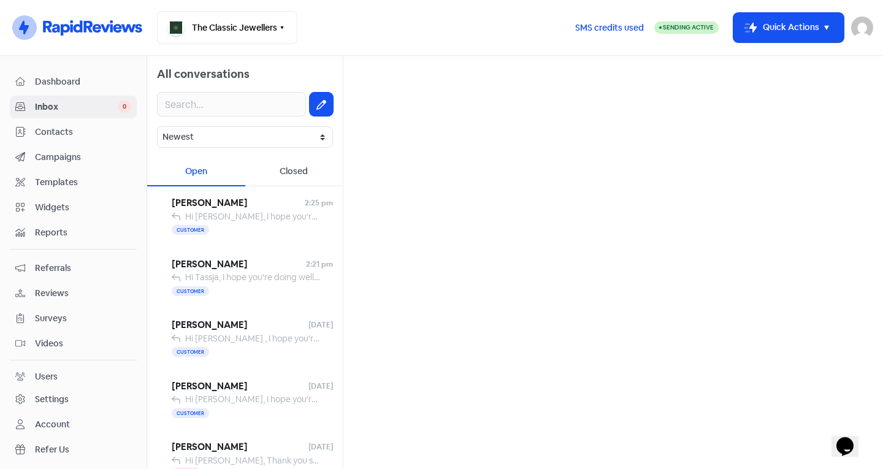
click at [100, 124] on link "Contacts" at bounding box center [73, 132] width 127 height 23
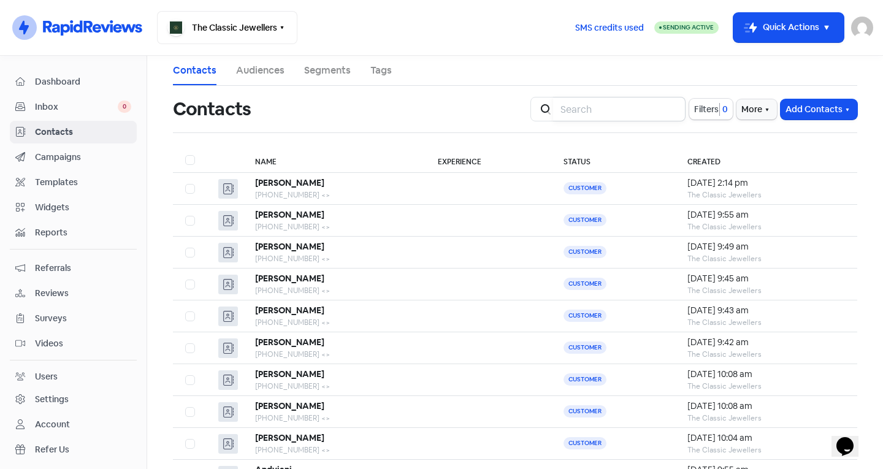
click at [596, 110] on input "search" at bounding box center [619, 109] width 132 height 25
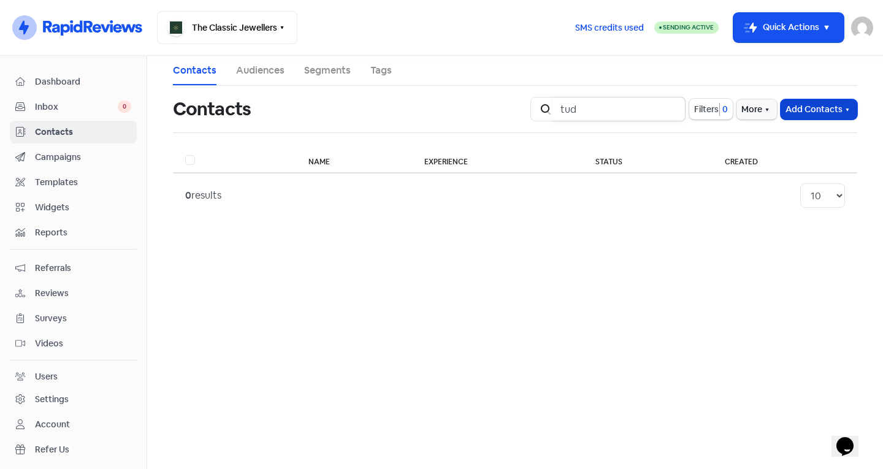
type input "tud"
click at [837, 113] on button "Add Contacts" at bounding box center [819, 109] width 77 height 20
click at [775, 127] on button "Add a contact" at bounding box center [785, 136] width 143 height 25
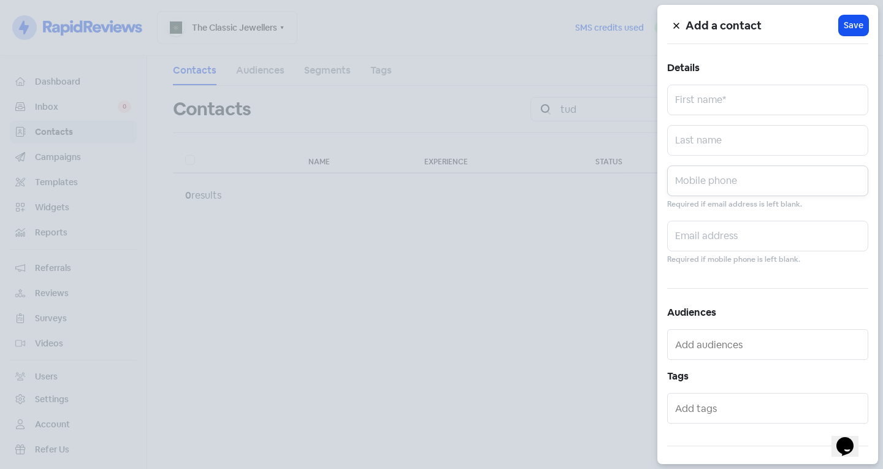
click at [740, 190] on input "text" at bounding box center [767, 181] width 201 height 31
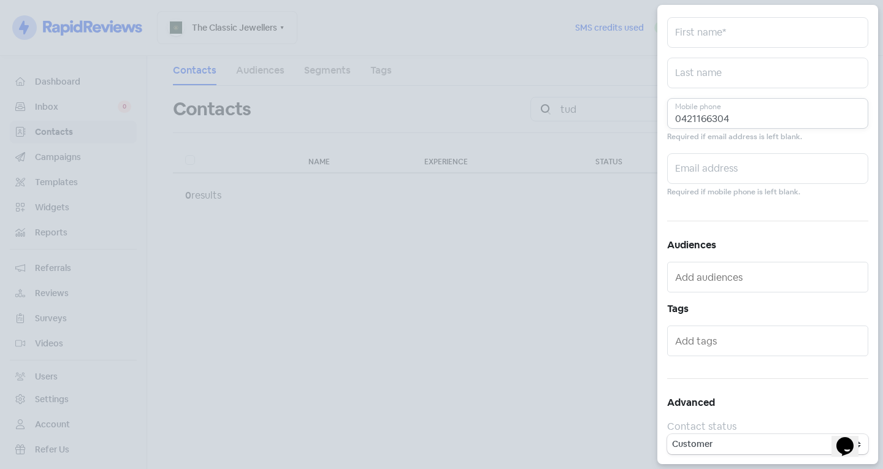
type input "0421166304"
click at [725, 359] on div "Add a contact Icon For Loading Save Details First name* Last name [PHONE_NUMBER…" at bounding box center [767, 234] width 221 height 459
click at [721, 342] on input "text" at bounding box center [769, 341] width 188 height 20
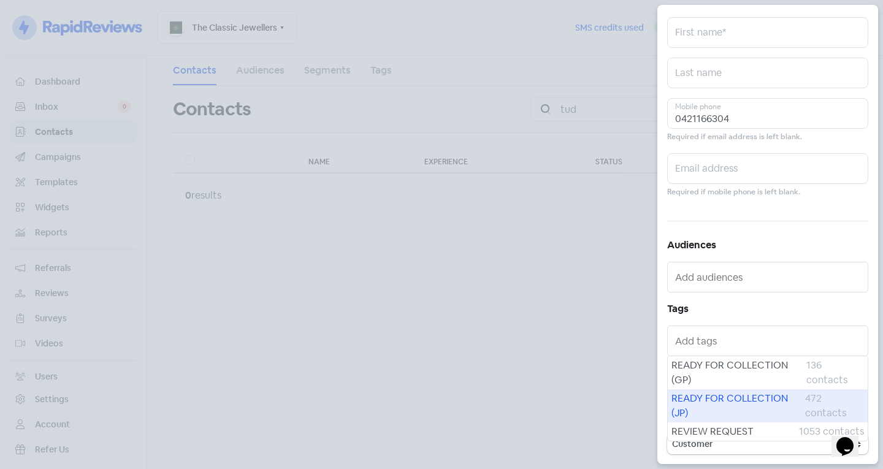
click at [719, 407] on span "READY FOR COLLECTION (JP)" at bounding box center [739, 405] width 134 height 29
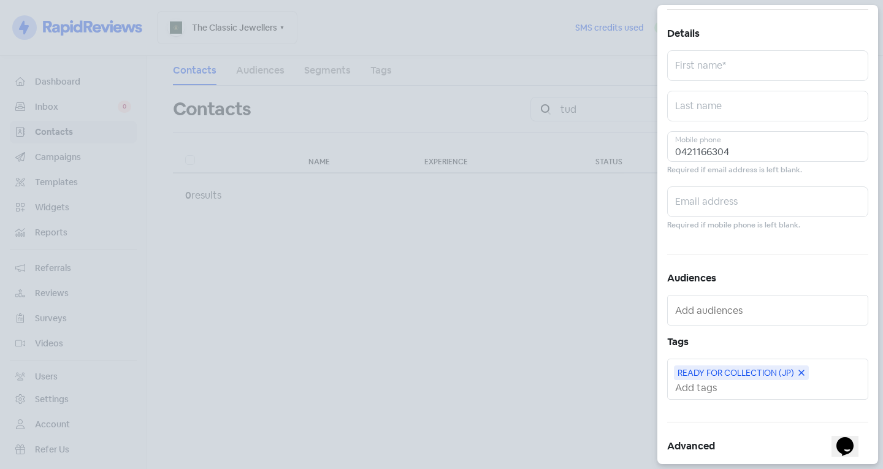
scroll to position [0, 0]
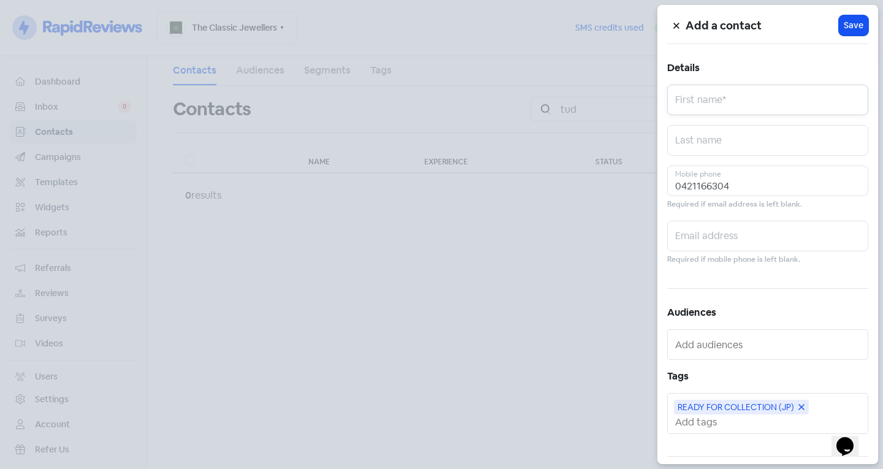
click at [740, 90] on input "text" at bounding box center [767, 100] width 201 height 31
type input "R"
click at [684, 108] on input "Tudezle" at bounding box center [767, 100] width 201 height 31
type input "Judezle"
click at [861, 29] on button "Icon For Loading Save" at bounding box center [853, 25] width 29 height 20
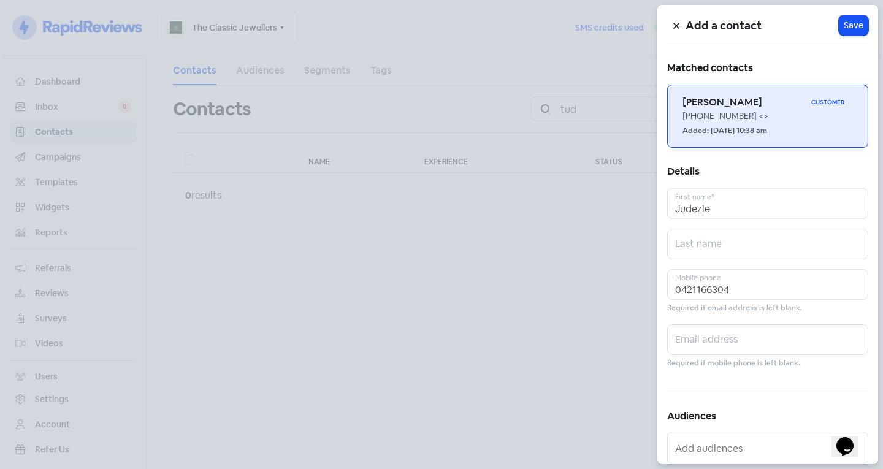
click at [752, 112] on div "[PHONE_NUMBER] <>" at bounding box center [768, 116] width 170 height 13
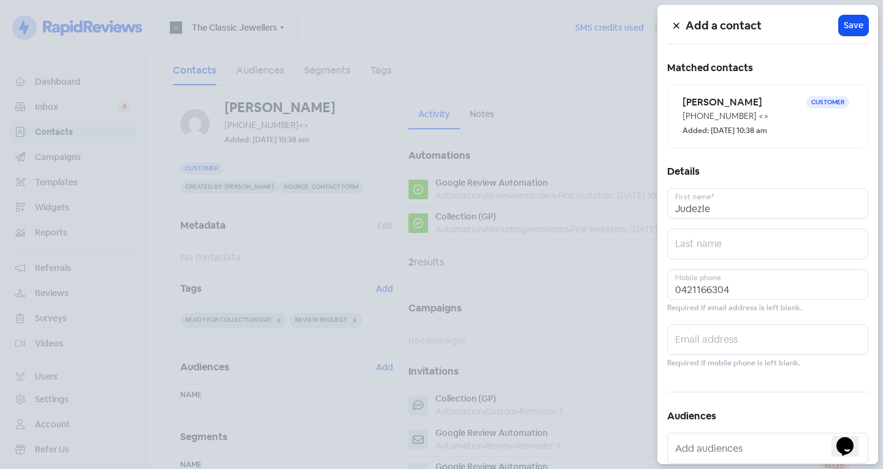
click at [542, 235] on div at bounding box center [441, 234] width 883 height 469
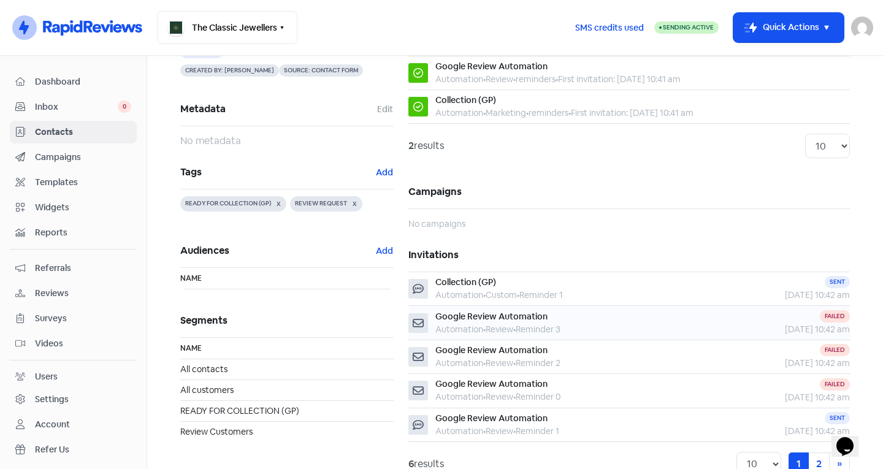
scroll to position [164, 0]
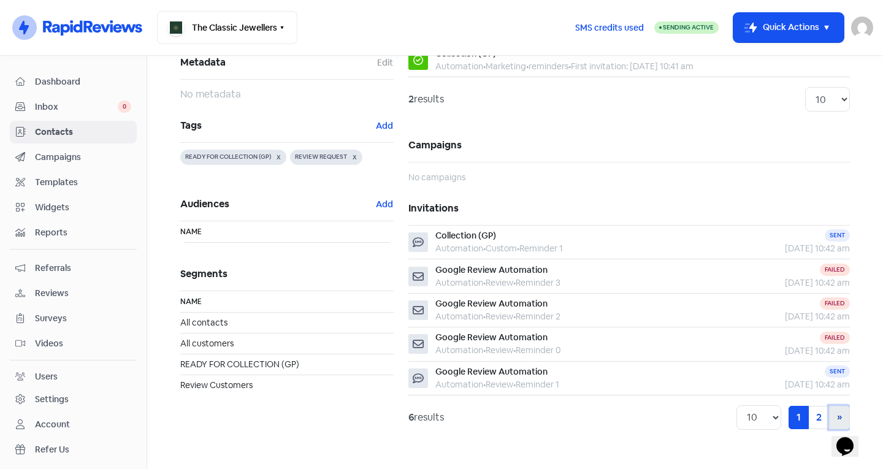
click at [829, 413] on link "» Next" at bounding box center [839, 417] width 21 height 23
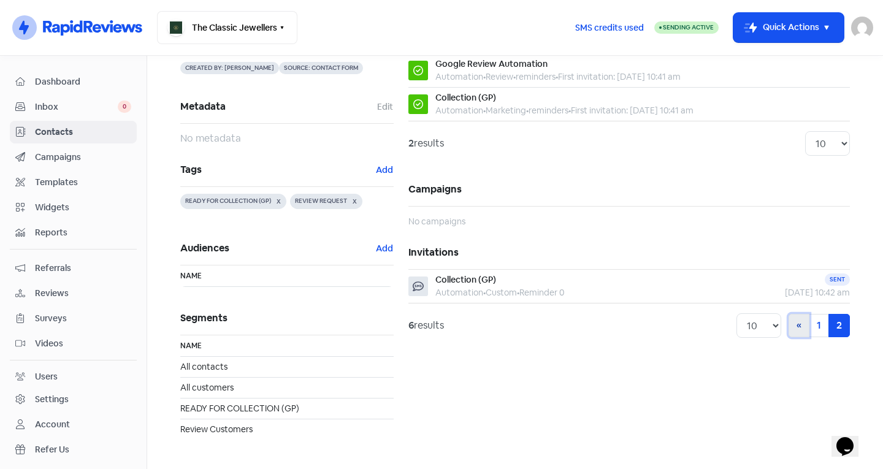
click at [797, 327] on link "« Previous" at bounding box center [799, 325] width 21 height 23
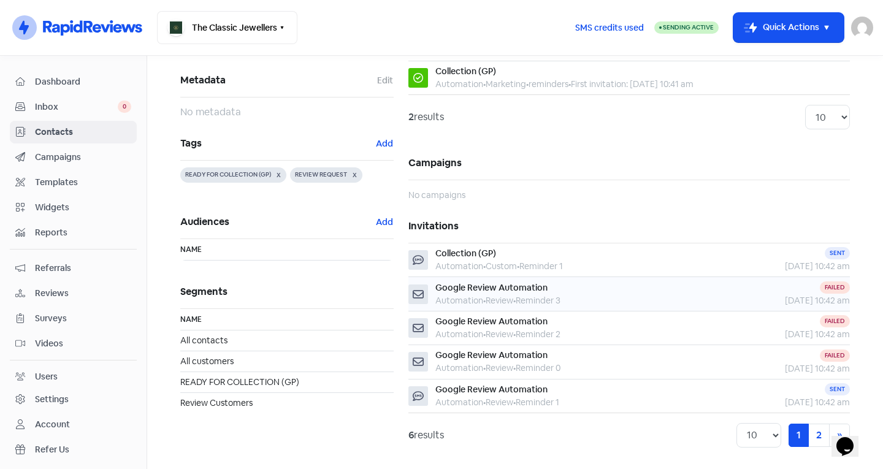
scroll to position [103, 0]
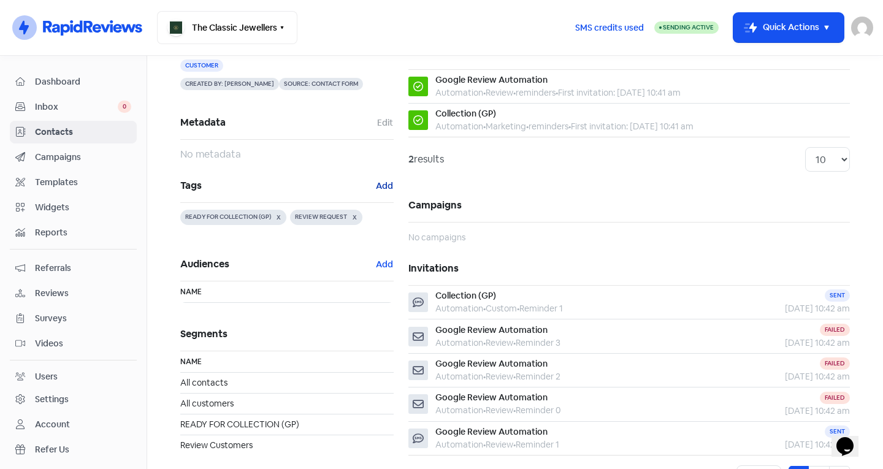
click at [385, 187] on button "Add" at bounding box center [384, 186] width 18 height 14
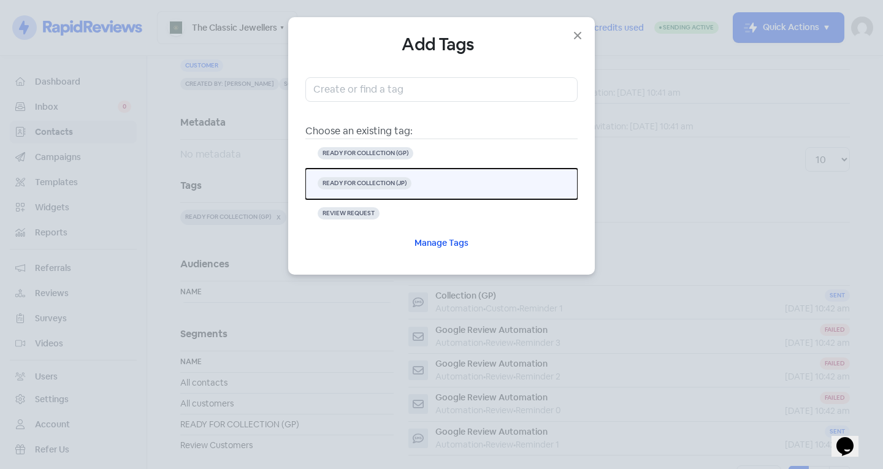
click at [450, 178] on button "READY FOR COLLECTION (JP)" at bounding box center [441, 184] width 272 height 31
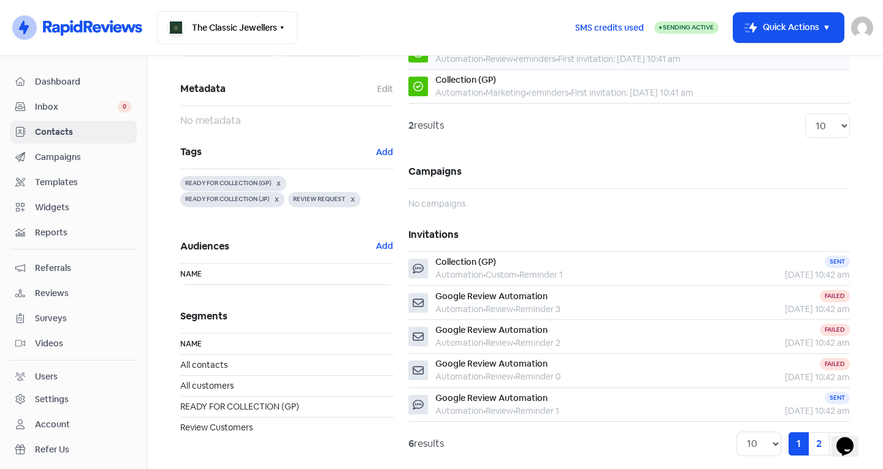
scroll to position [164, 0]
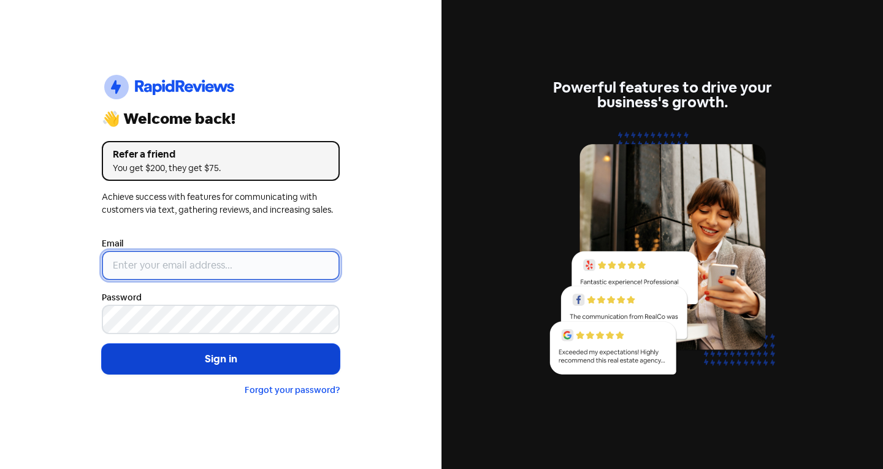
type input "[EMAIL_ADDRESS][DOMAIN_NAME]"
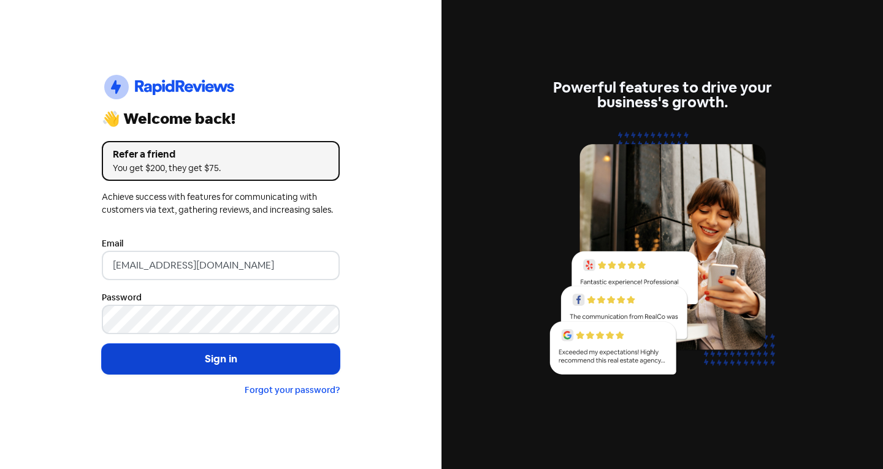
click at [171, 351] on button "Sign in" at bounding box center [221, 359] width 238 height 31
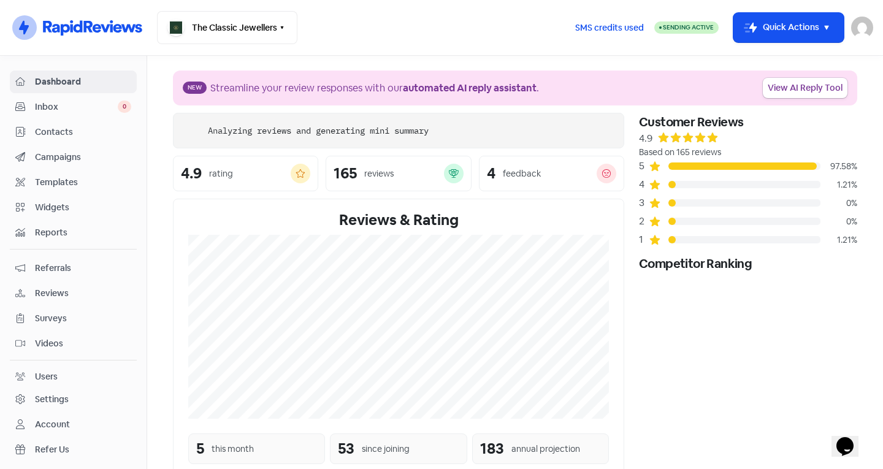
click at [81, 109] on span "Inbox" at bounding box center [76, 107] width 83 height 13
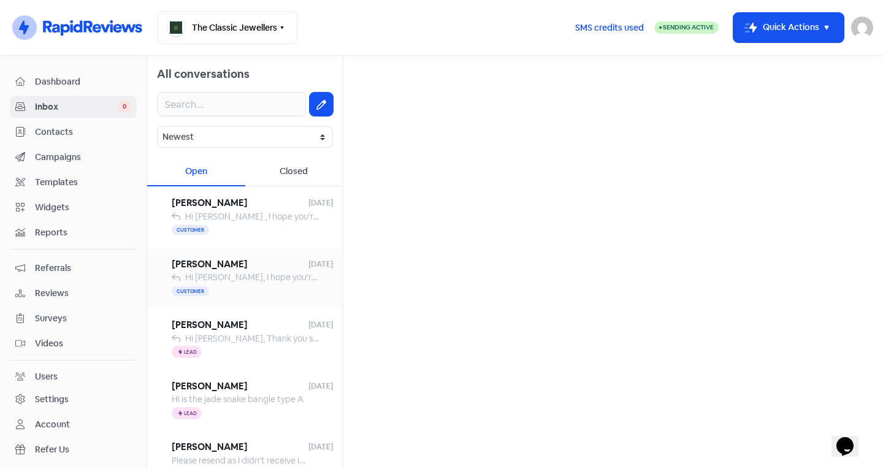
click at [249, 279] on span "Hi [PERSON_NAME], I hope you're doing well! I am delighted to inform you that y…" at bounding box center [767, 277] width 1165 height 11
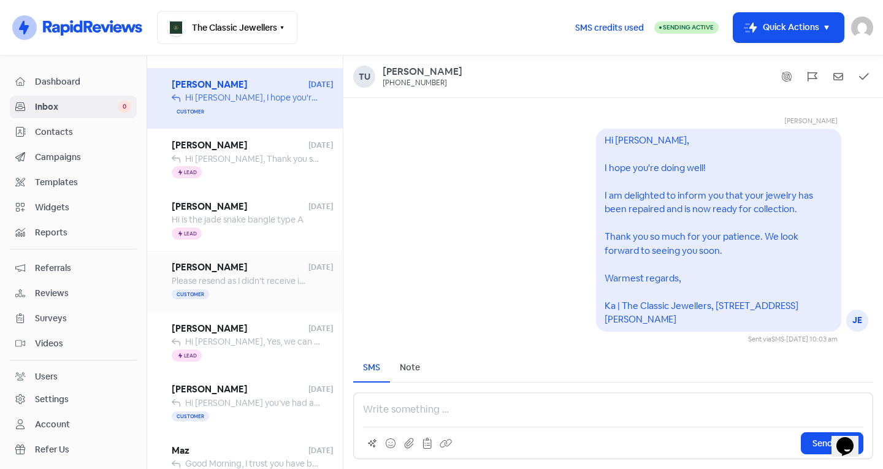
scroll to position [184, 0]
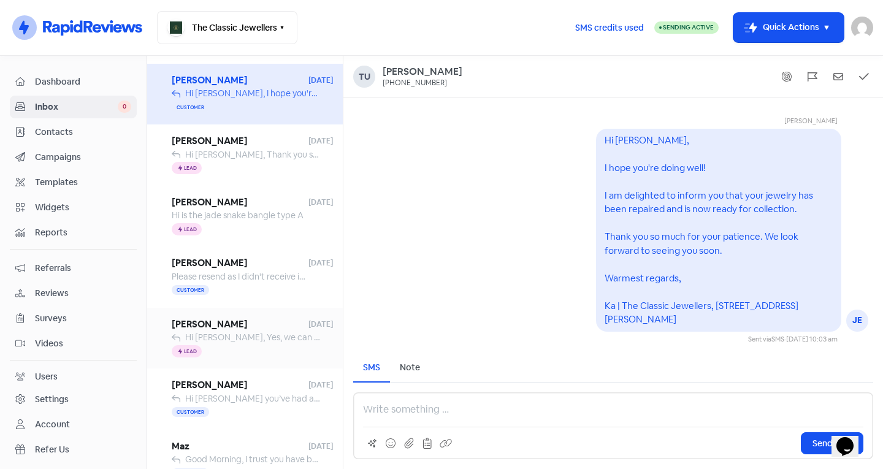
click at [276, 352] on div "Icon For Thunder Lead" at bounding box center [252, 351] width 161 height 15
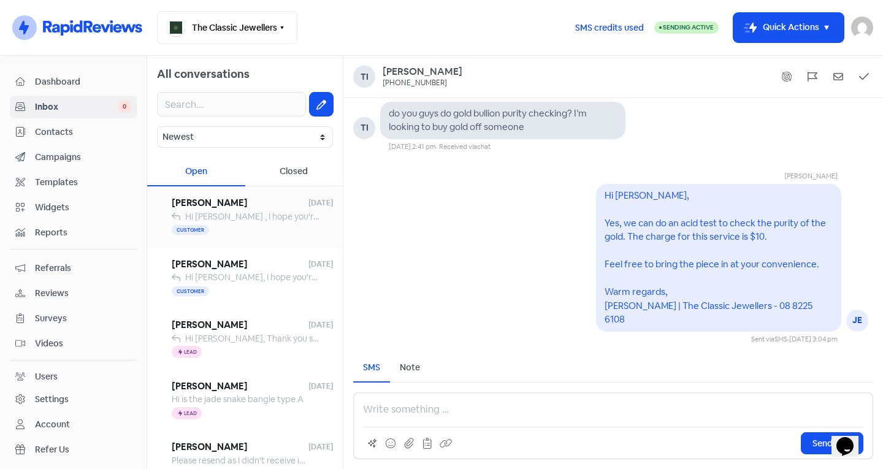
click at [258, 223] on div "Customer" at bounding box center [252, 230] width 161 height 15
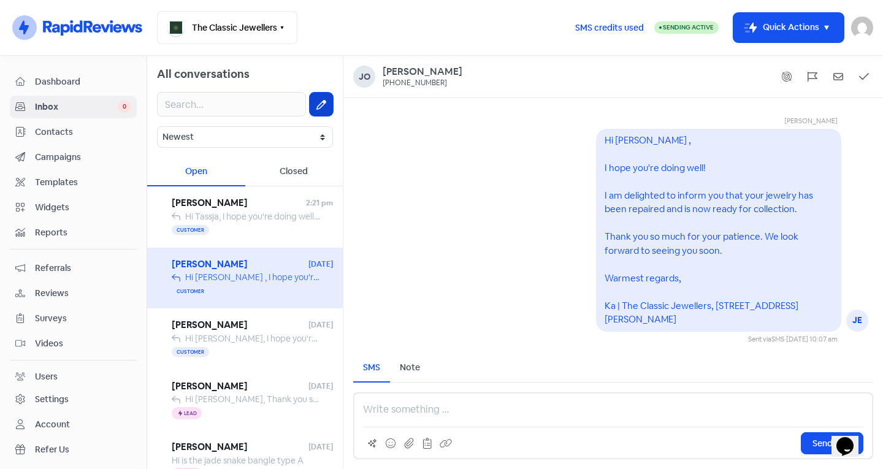
click at [323, 104] on button at bounding box center [321, 104] width 23 height 23
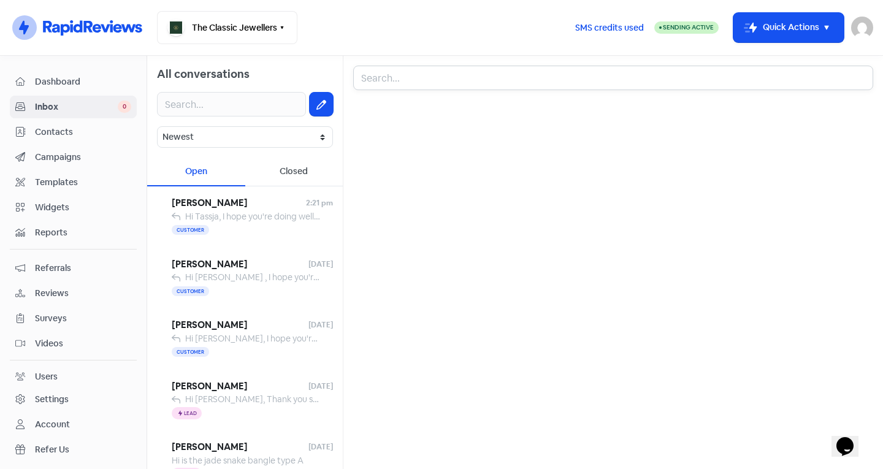
click at [419, 87] on input "text" at bounding box center [613, 78] width 520 height 25
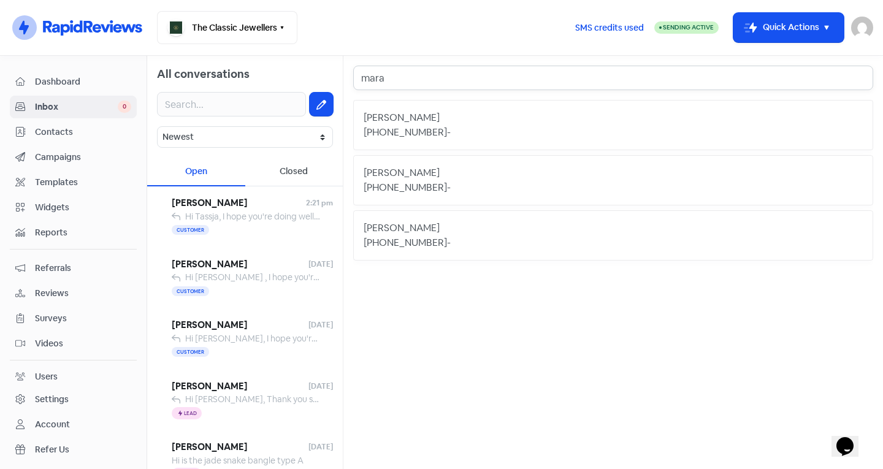
type input "mara"
click at [475, 112] on div "[PERSON_NAME]" at bounding box center [613, 117] width 499 height 15
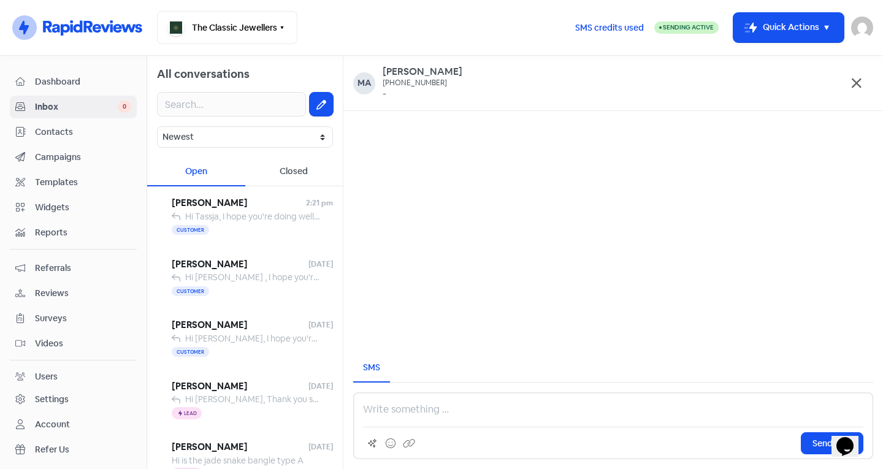
click at [410, 412] on p at bounding box center [613, 409] width 500 height 15
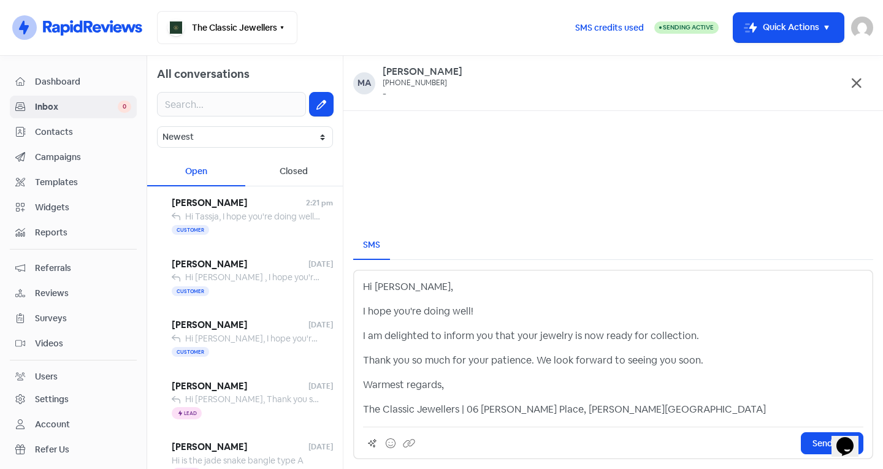
click at [410, 288] on p "Hi Maria," at bounding box center [613, 287] width 500 height 15
click at [607, 319] on div "Hi Maria, I hope you're doing well! I am delighted to inform you that your jewe…" at bounding box center [613, 348] width 500 height 137
drag, startPoint x: 467, startPoint y: 359, endPoint x: 510, endPoint y: 340, distance: 47.2
click at [467, 359] on p "Thank you so much for your patience. We look forward to seeing you soon." at bounding box center [613, 360] width 500 height 15
click at [441, 413] on p "The Classic Jewellers | 06 [PERSON_NAME] Place, [PERSON_NAME][GEOGRAPHIC_DATA]" at bounding box center [613, 409] width 500 height 15
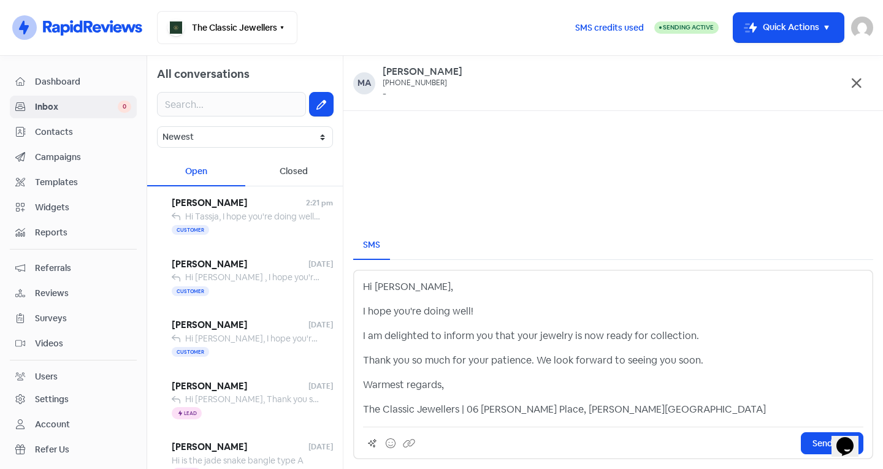
click at [557, 396] on div "Hi Maria, I hope you're doing well! I am delighted to inform you that your jewe…" at bounding box center [613, 348] width 500 height 137
click at [621, 397] on div "Hi Maria, I hope you're doing well! I am delighted to inform you that your jewe…" at bounding box center [613, 348] width 500 height 137
click at [824, 448] on span "Send SMS" at bounding box center [832, 443] width 39 height 13
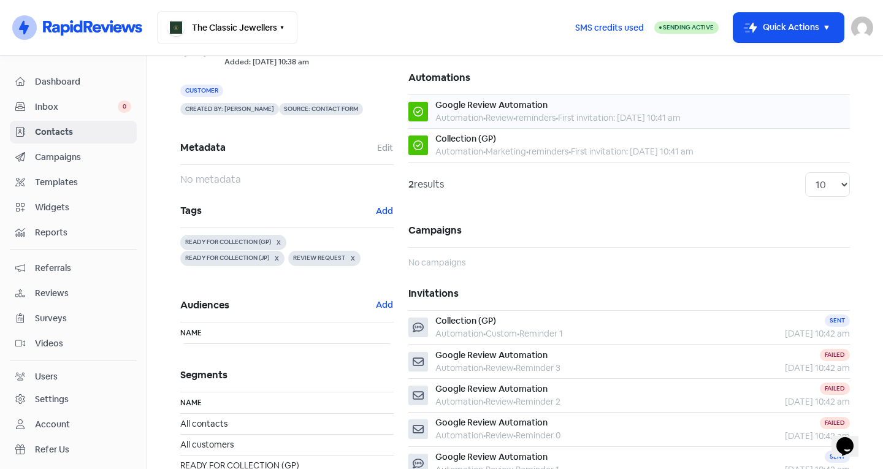
scroll to position [12, 0]
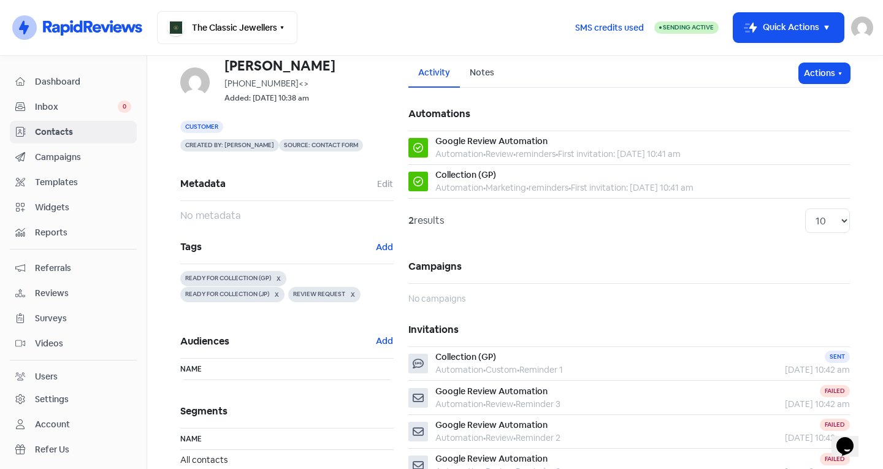
click at [75, 134] on span "Contacts" at bounding box center [83, 132] width 96 height 13
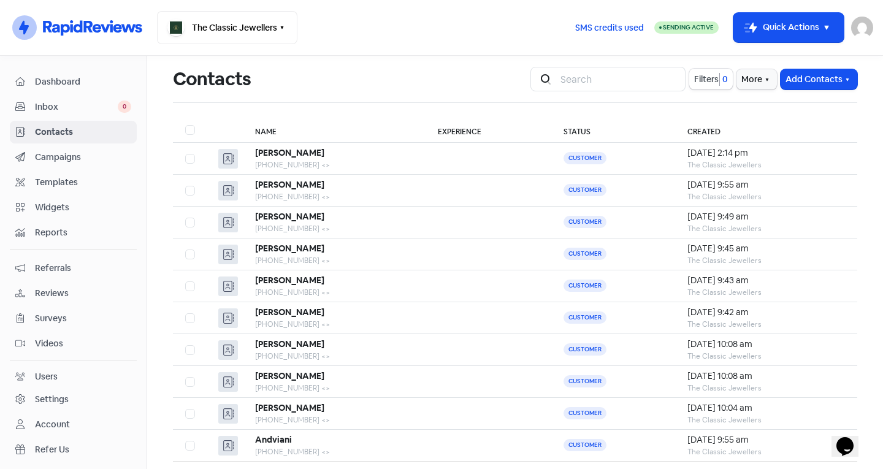
click at [106, 130] on span "Contacts" at bounding box center [83, 132] width 96 height 13
click at [86, 104] on span "Inbox" at bounding box center [76, 107] width 83 height 13
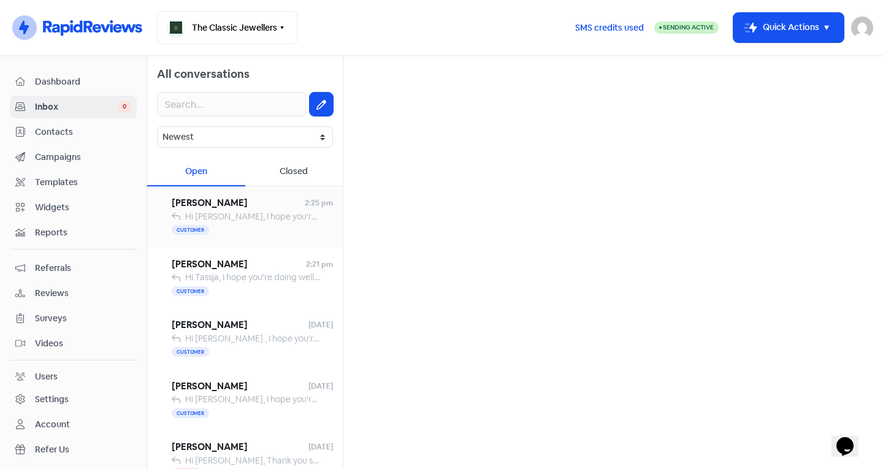
click at [275, 228] on div "Customer" at bounding box center [252, 230] width 161 height 15
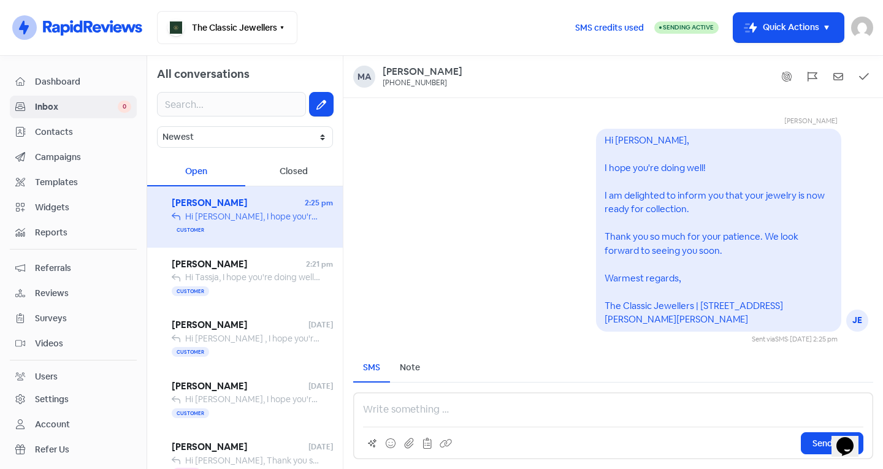
click at [105, 114] on link "Inbox 0" at bounding box center [73, 107] width 127 height 23
